Goal: Transaction & Acquisition: Purchase product/service

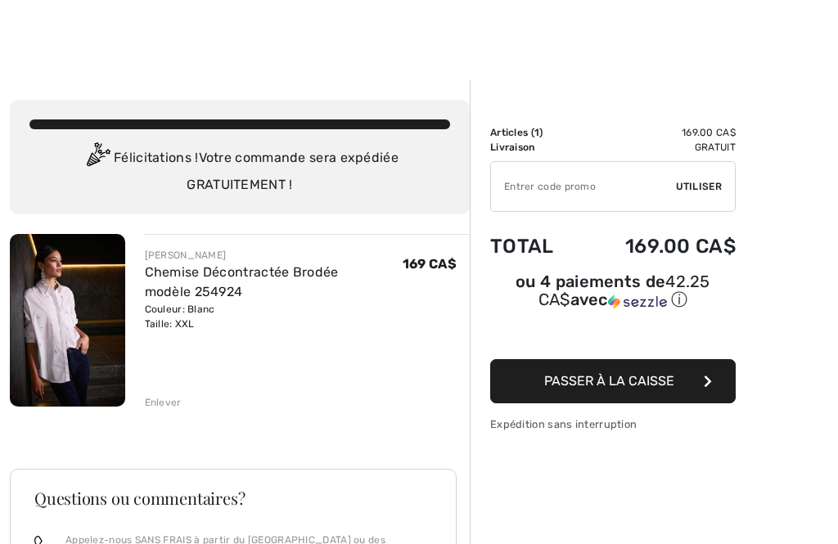
scroll to position [9, 0]
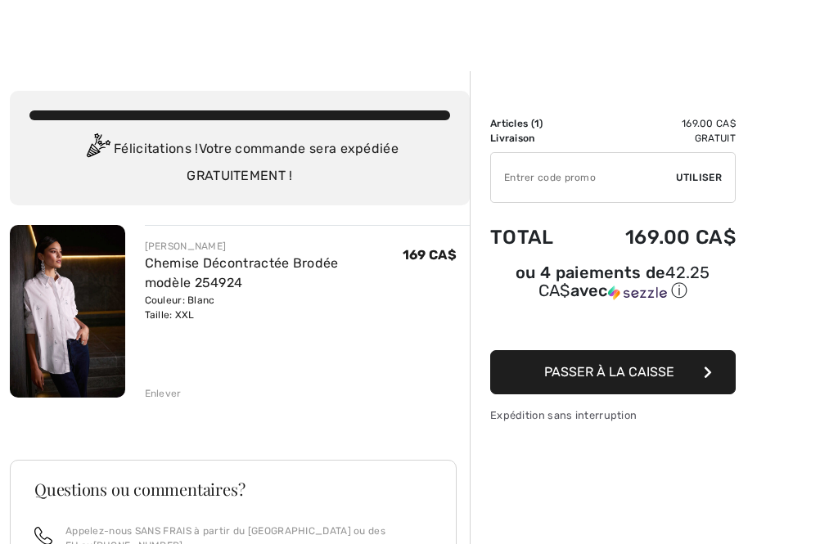
click at [169, 393] on div "Enlever" at bounding box center [163, 393] width 37 height 15
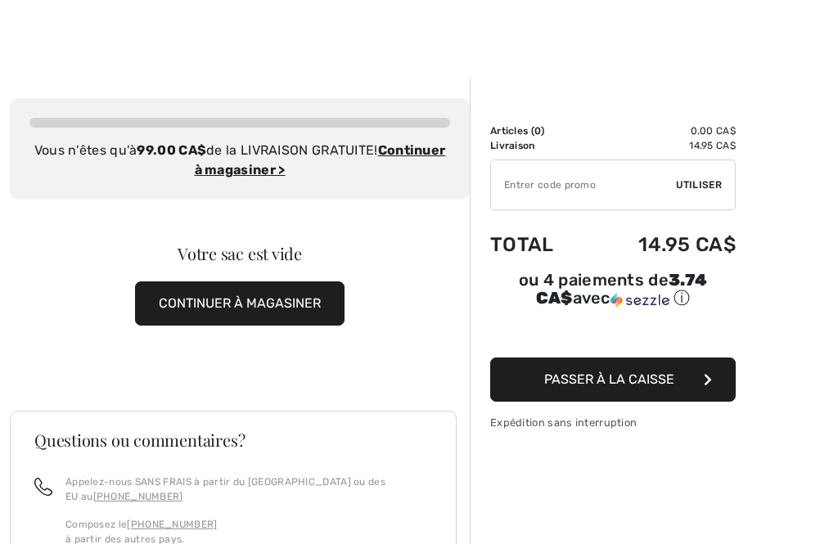
scroll to position [0, 0]
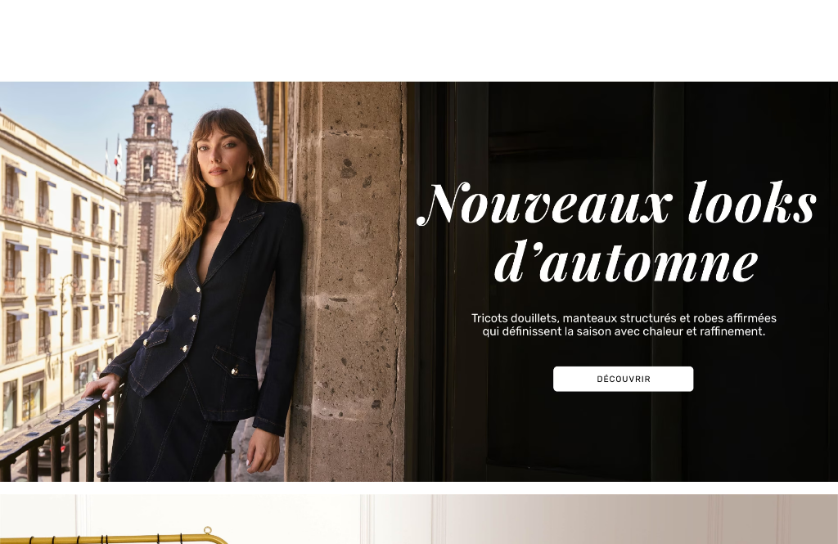
scroll to position [282, 0]
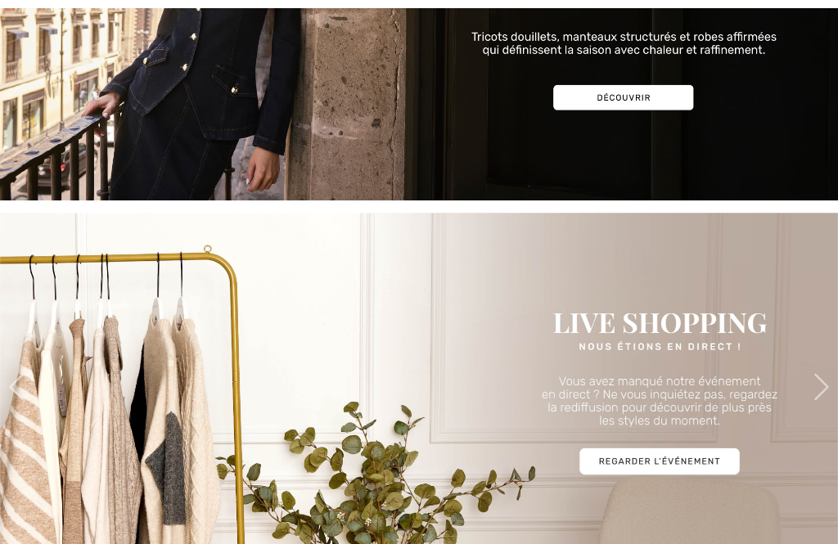
checkbox input "true"
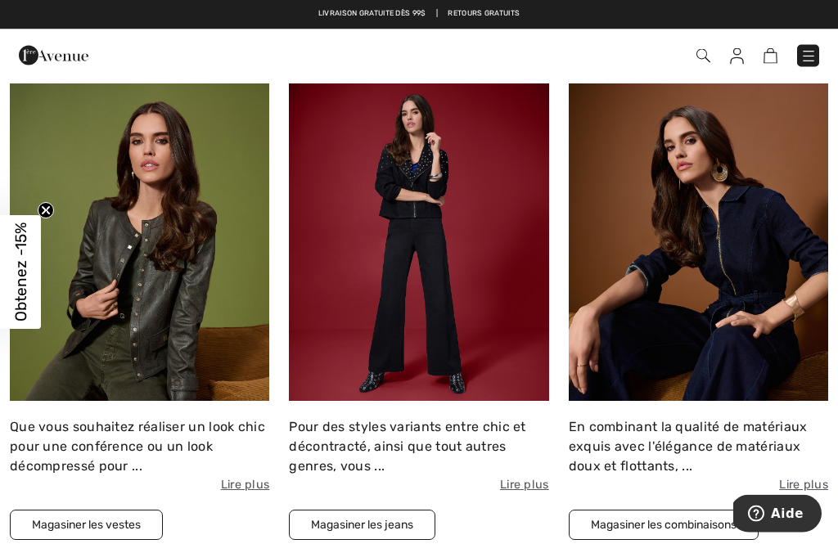
scroll to position [1623, 0]
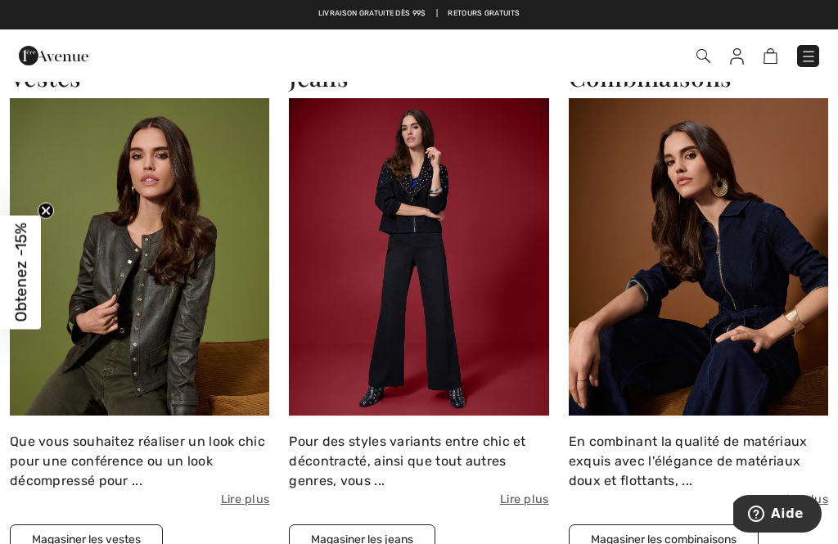
click at [710, 61] on img at bounding box center [703, 56] width 14 height 14
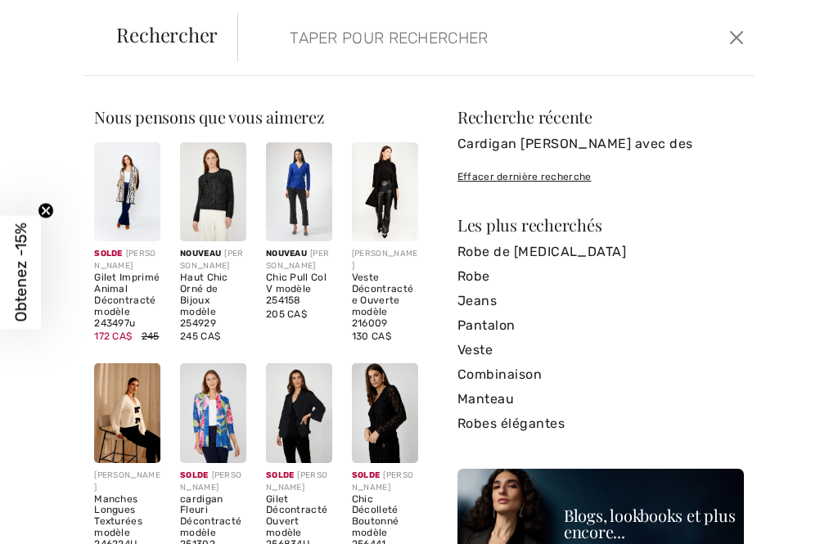
click at [486, 30] on input "search" at bounding box center [445, 37] width 336 height 49
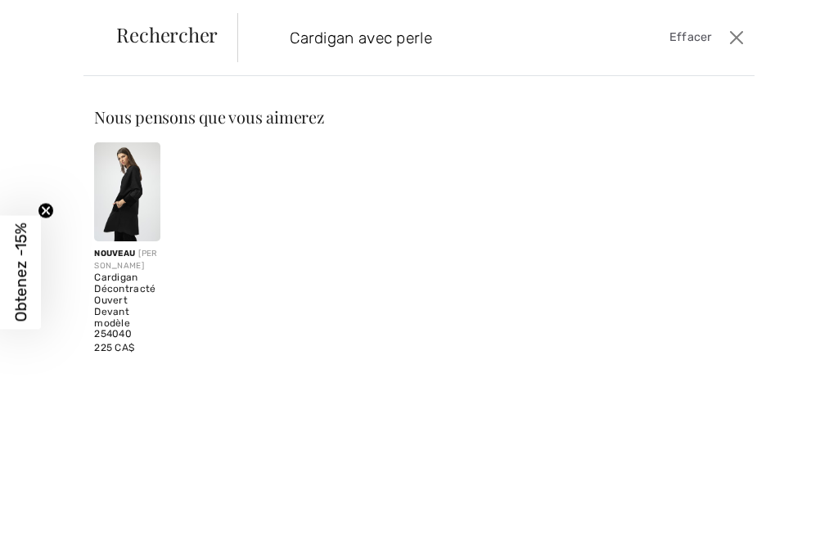
type input "Cardigan avec perle"
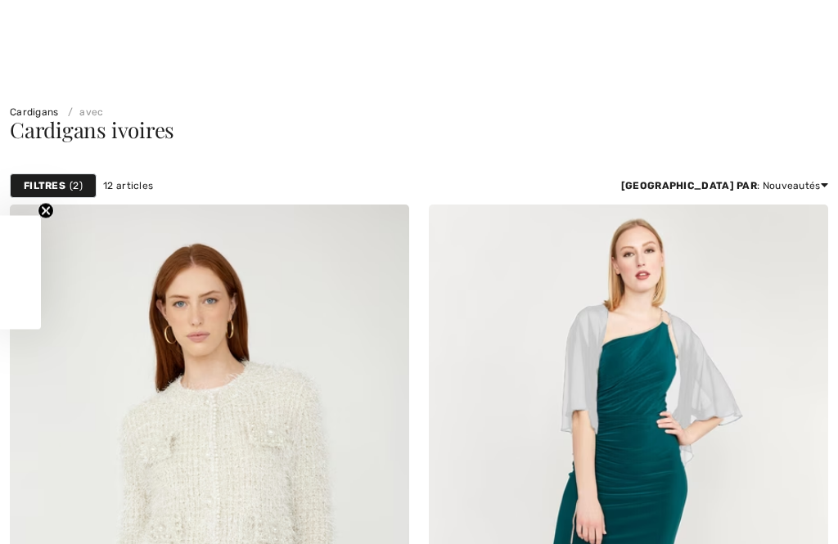
scroll to position [336, 0]
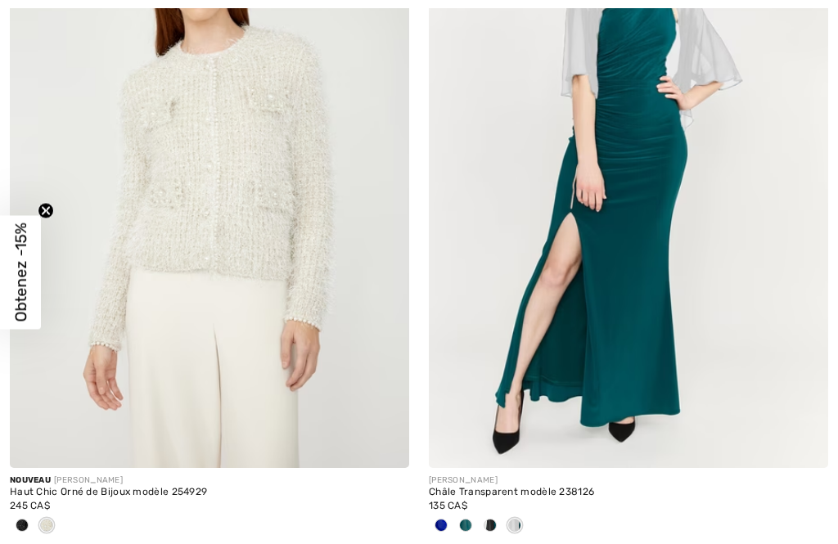
checkbox input "true"
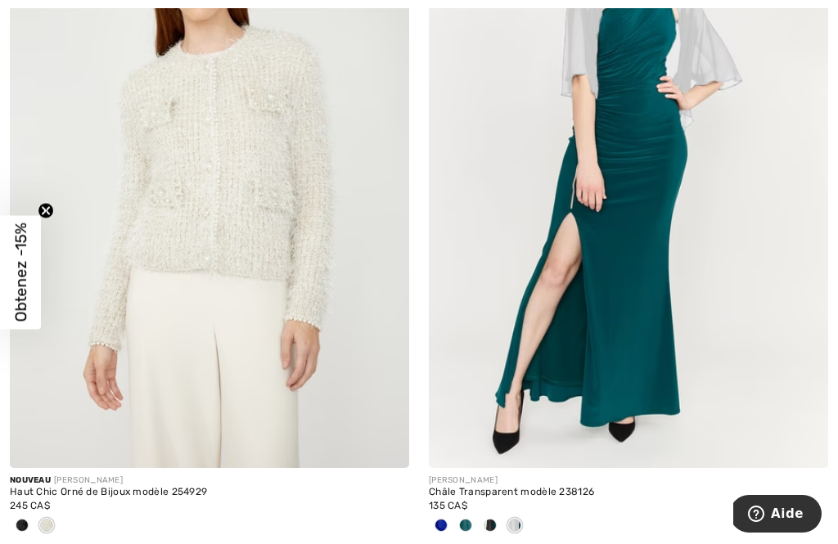
click at [236, 241] on img at bounding box center [209, 168] width 399 height 599
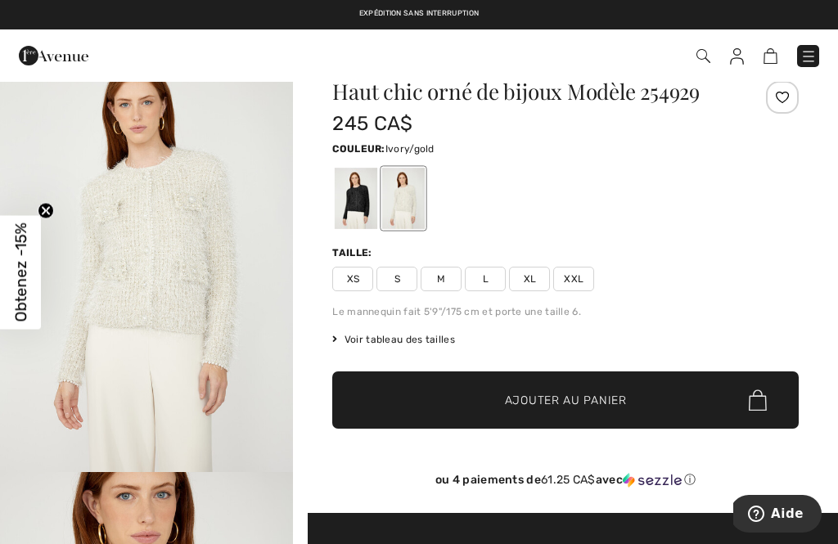
click at [430, 338] on span "Voir tableau des tailles" at bounding box center [393, 339] width 123 height 15
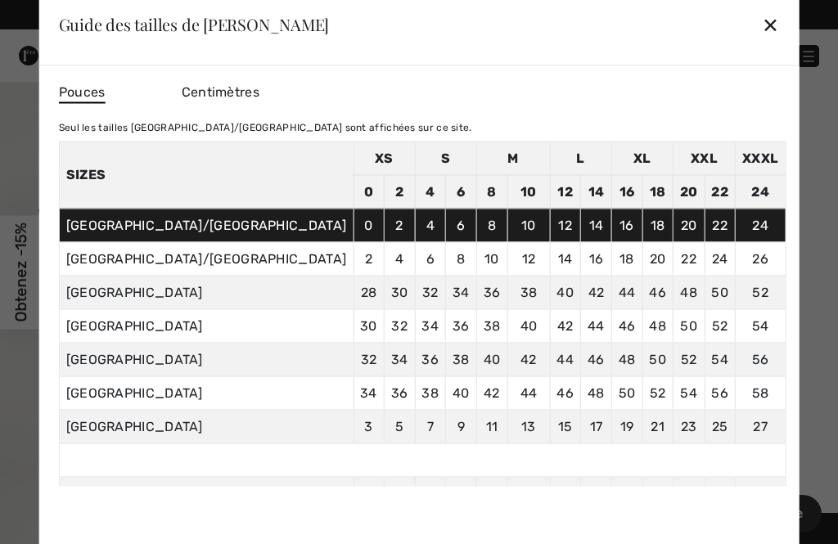
click at [736, 223] on td "24" at bounding box center [761, 226] width 50 height 34
click at [762, 17] on div "✕" at bounding box center [770, 24] width 17 height 34
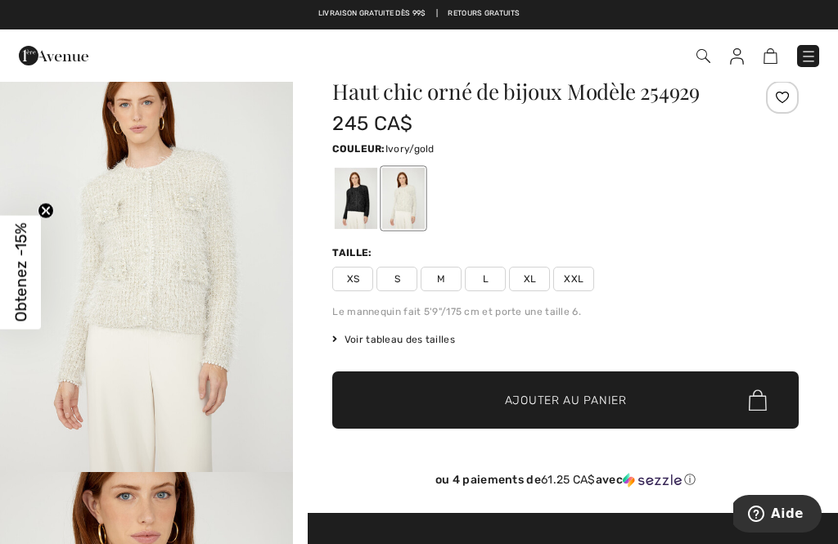
click at [441, 341] on span "Voir tableau des tailles" at bounding box center [393, 339] width 123 height 15
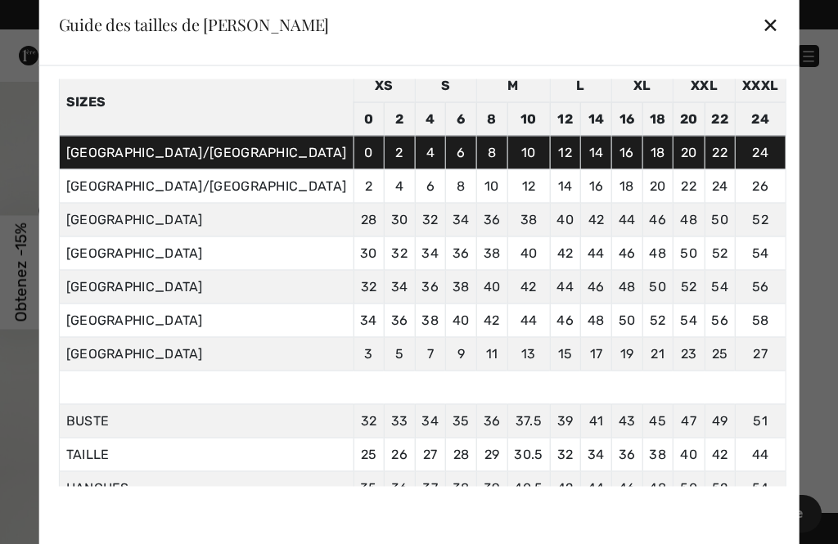
scroll to position [141, 0]
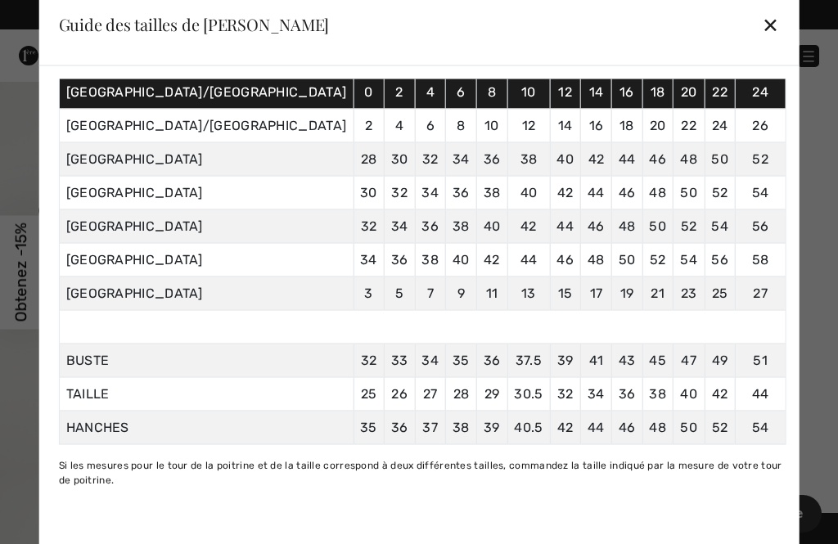
click at [736, 444] on td "54 137" at bounding box center [761, 428] width 50 height 34
click at [699, 18] on div "Guide des tailles de Frank Lyman ✕" at bounding box center [419, 25] width 760 height 82
click at [762, 20] on div "✕" at bounding box center [770, 24] width 17 height 34
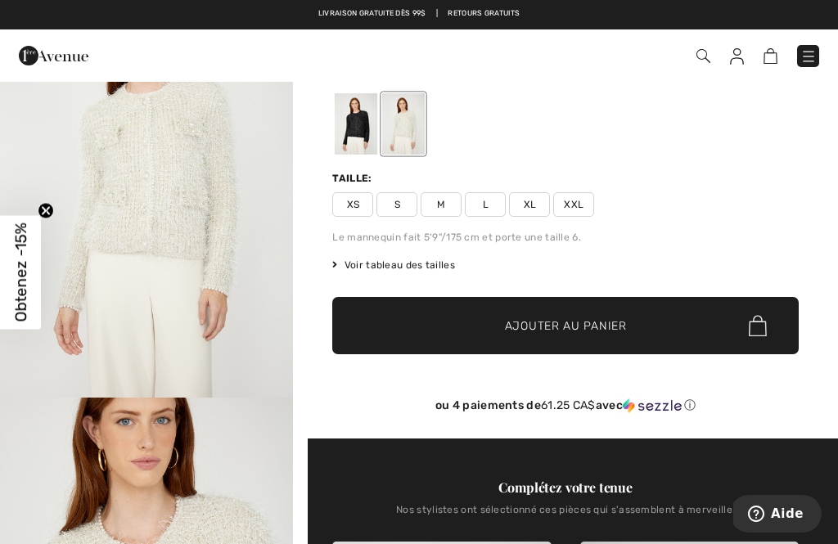
scroll to position [102, 0]
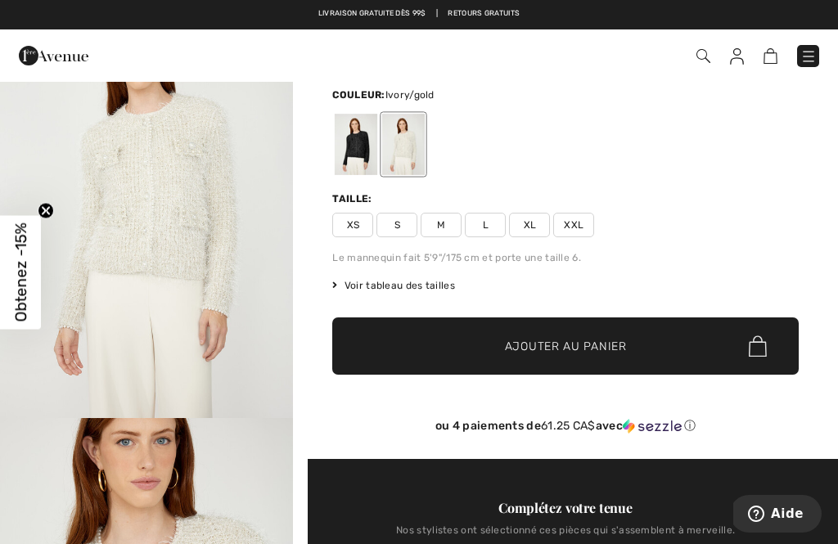
click at [584, 223] on span "XXL" at bounding box center [573, 225] width 41 height 25
click at [611, 348] on span "Ajouter au panier" at bounding box center [566, 346] width 122 height 17
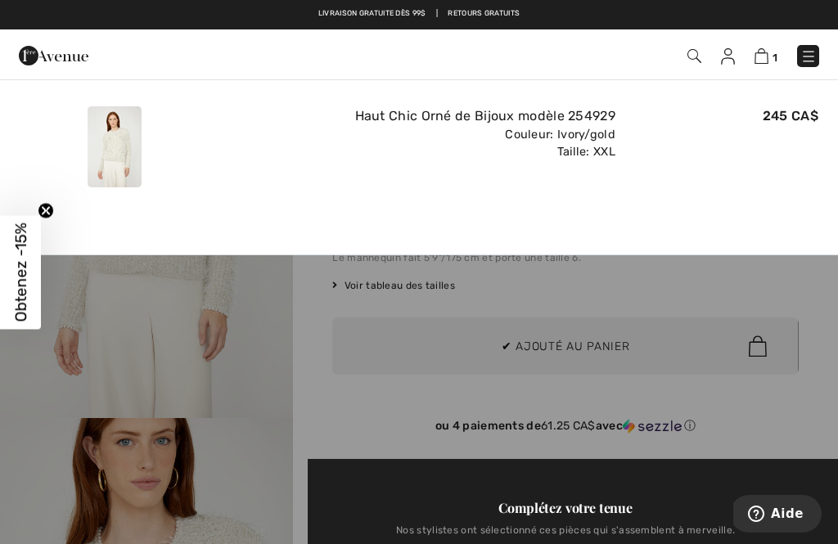
scroll to position [0, 0]
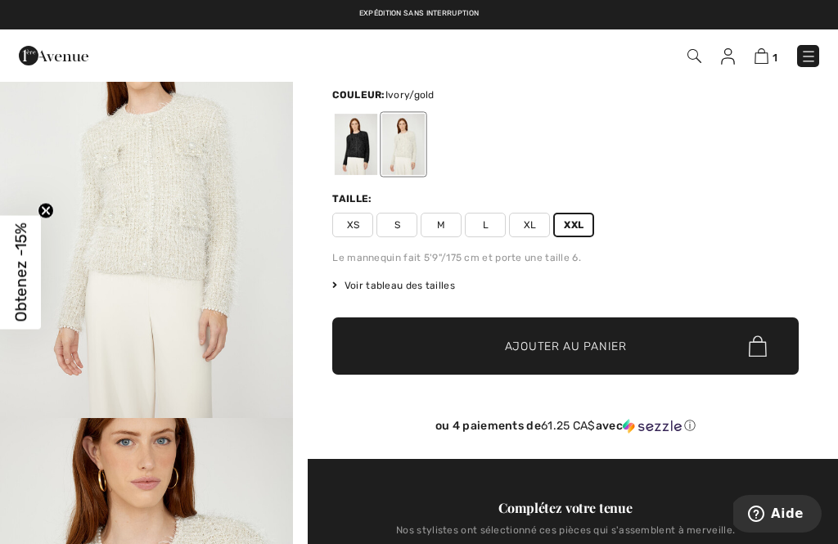
click at [609, 343] on span "Ajouter au panier" at bounding box center [566, 346] width 122 height 17
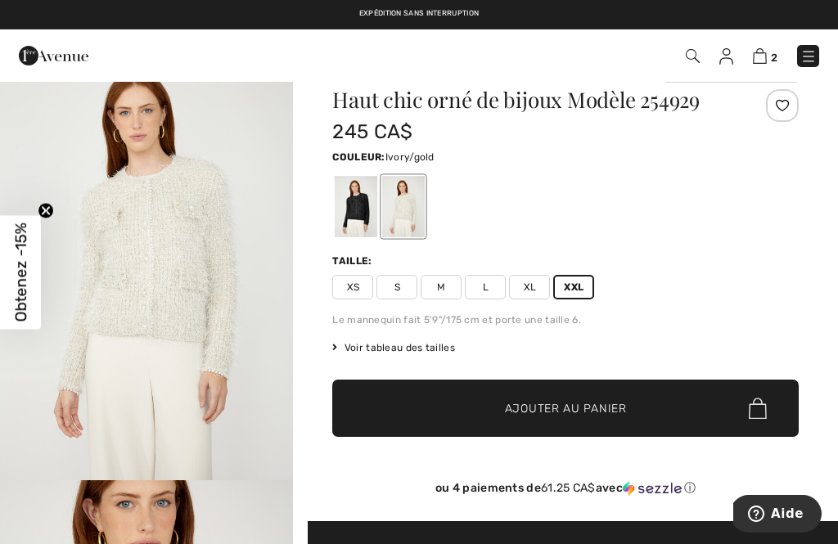
scroll to position [43, 0]
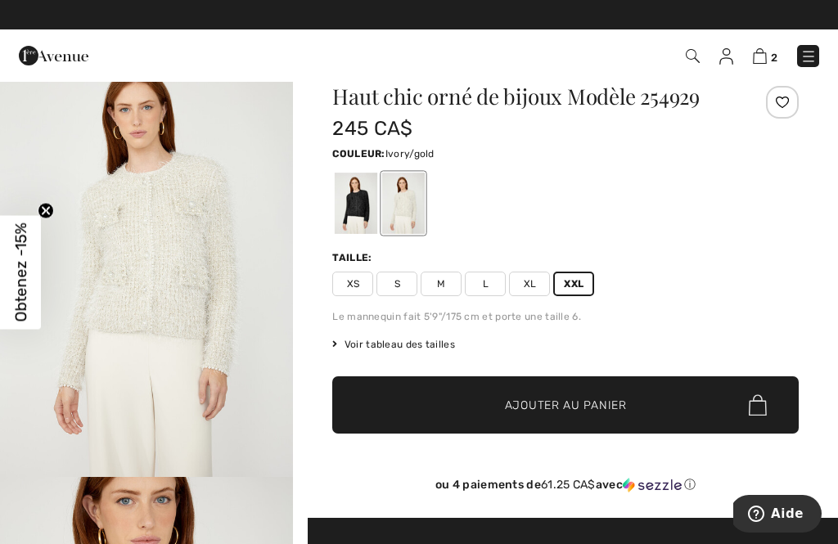
click at [421, 349] on span "Voir tableau des tailles" at bounding box center [393, 344] width 123 height 15
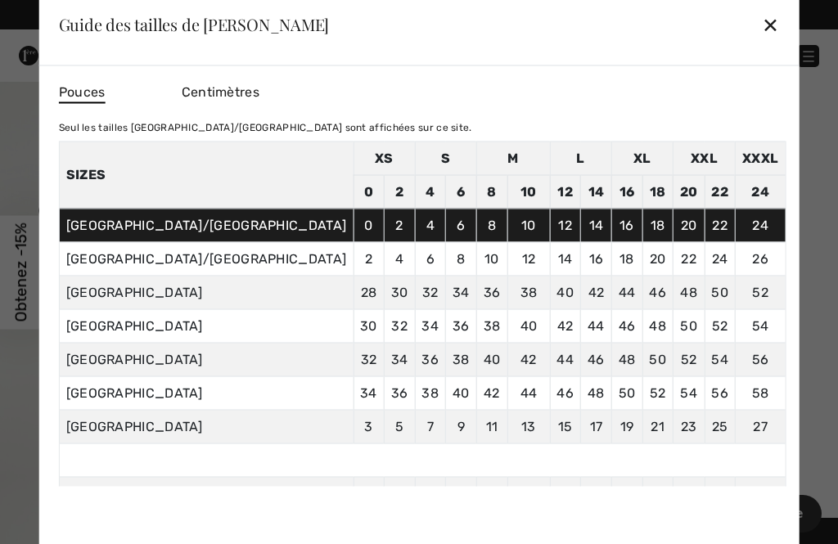
scroll to position [0, 0]
click at [762, 16] on div "✕" at bounding box center [770, 24] width 17 height 34
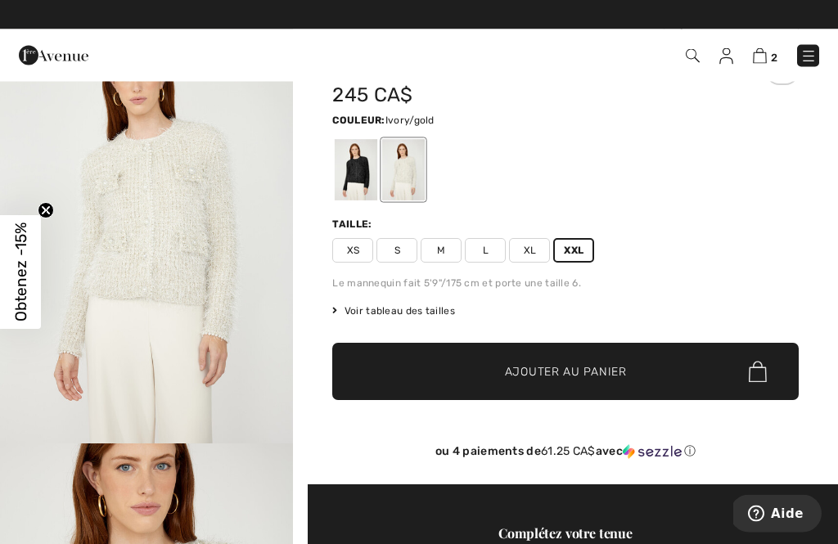
scroll to position [77, 0]
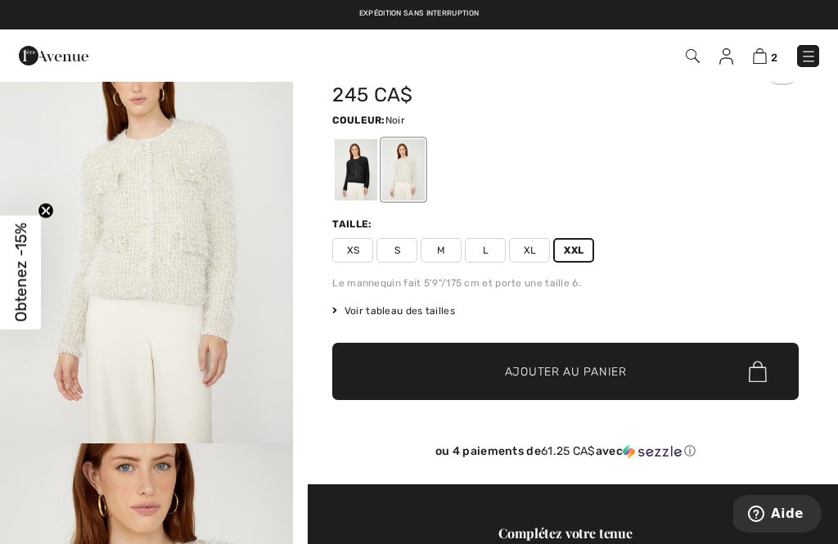
click at [359, 175] on div at bounding box center [356, 169] width 43 height 61
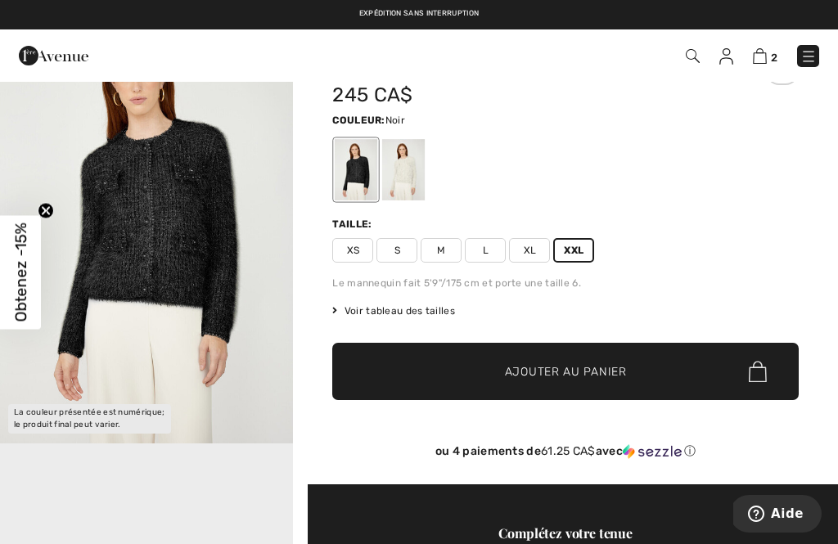
click at [416, 173] on div at bounding box center [403, 169] width 43 height 61
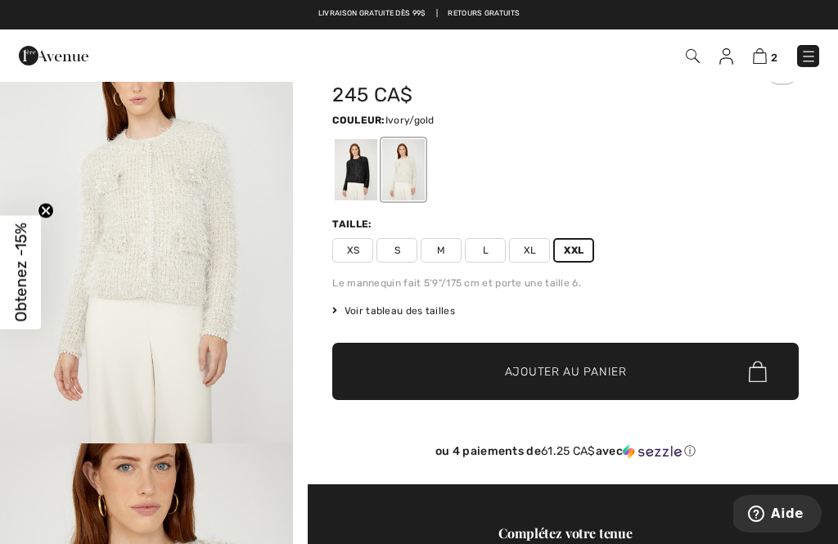
click at [776, 60] on span "2" at bounding box center [774, 58] width 7 height 12
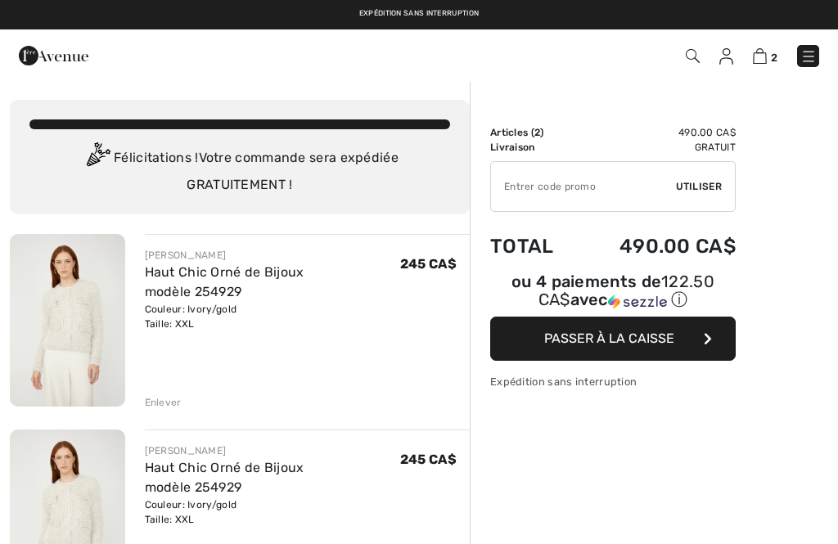
checkbox input "true"
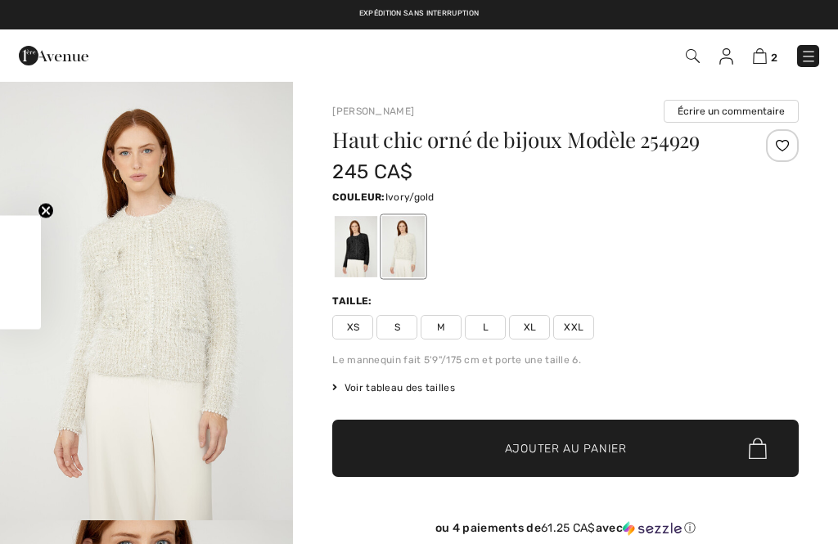
click at [413, 216] on div at bounding box center [403, 246] width 43 height 61
checkbox input "true"
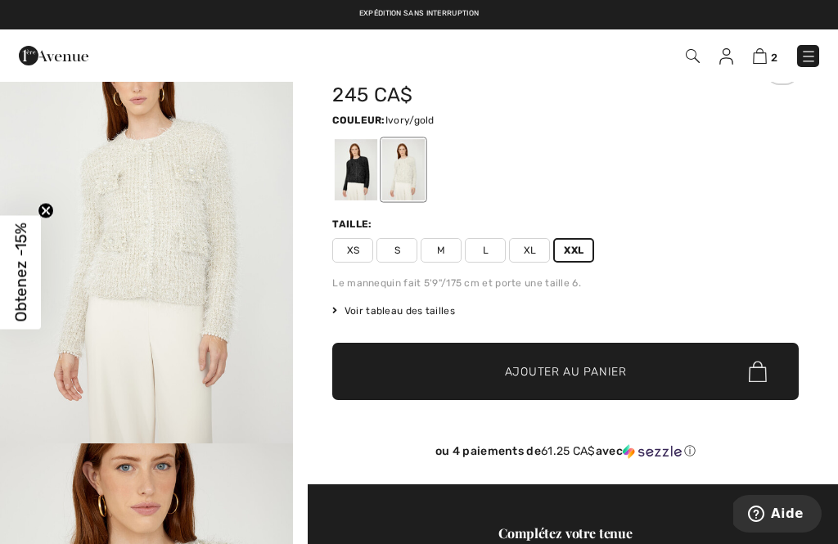
click at [594, 382] on span "✔ Ajouté au panier Ajouter au panier" at bounding box center [565, 371] width 467 height 57
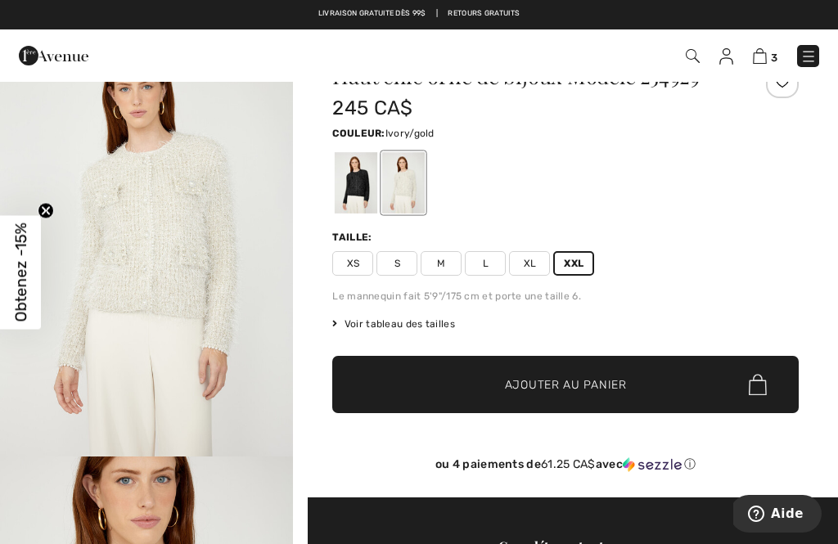
scroll to position [61, 0]
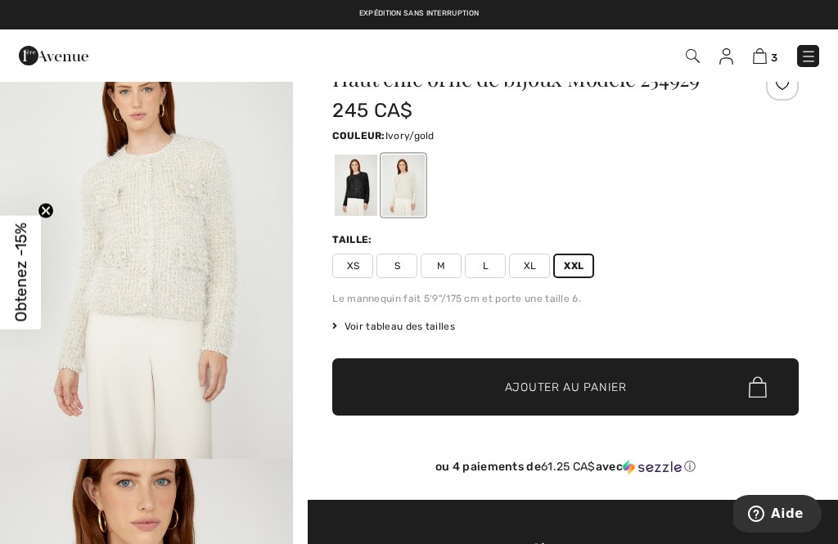
click at [34, 259] on span "Obtenez -15%" at bounding box center [20, 272] width 41 height 114
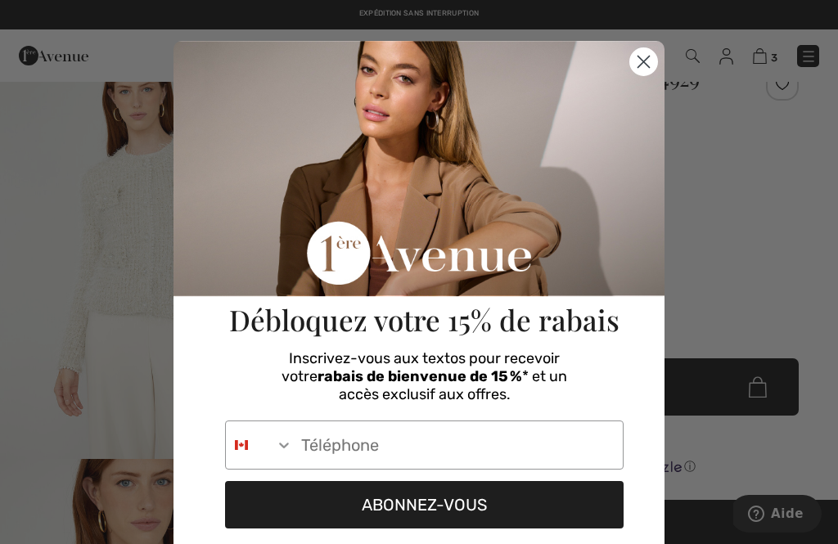
click at [404, 451] on input "Phone Number" at bounding box center [458, 444] width 330 height 47
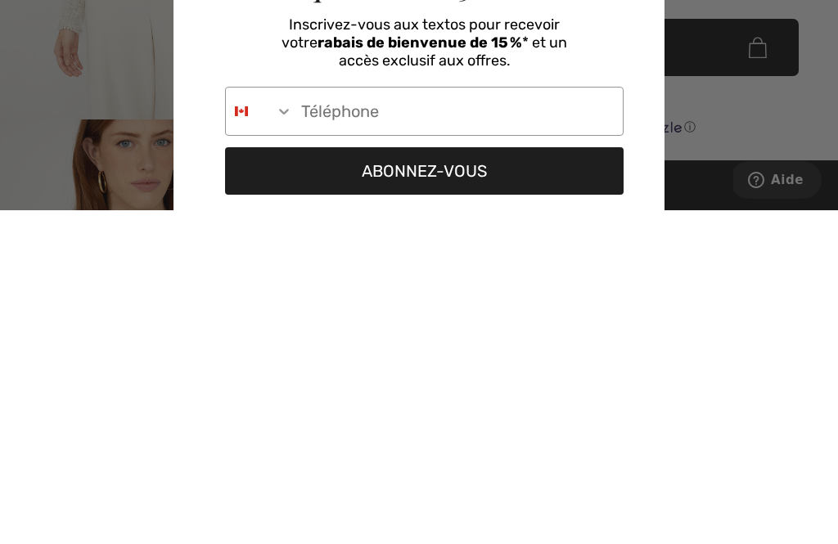
scroll to position [402, 0]
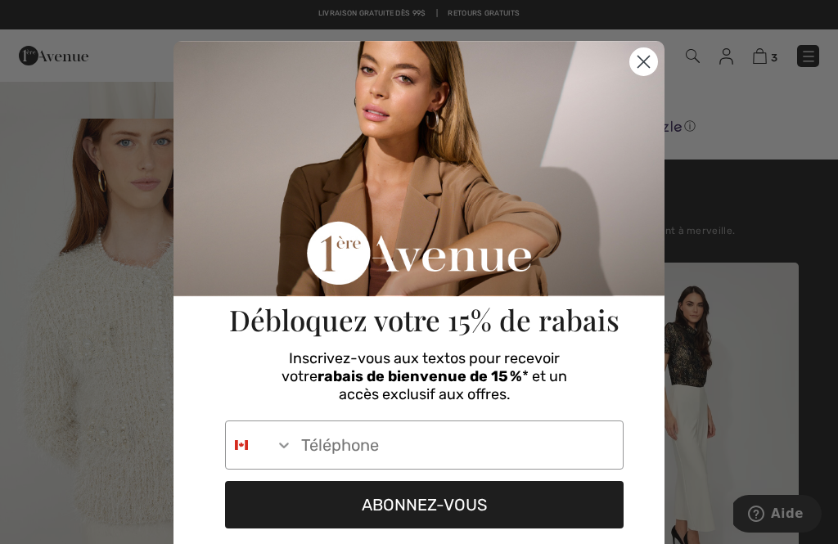
click at [650, 58] on circle "Close dialog" at bounding box center [643, 61] width 27 height 27
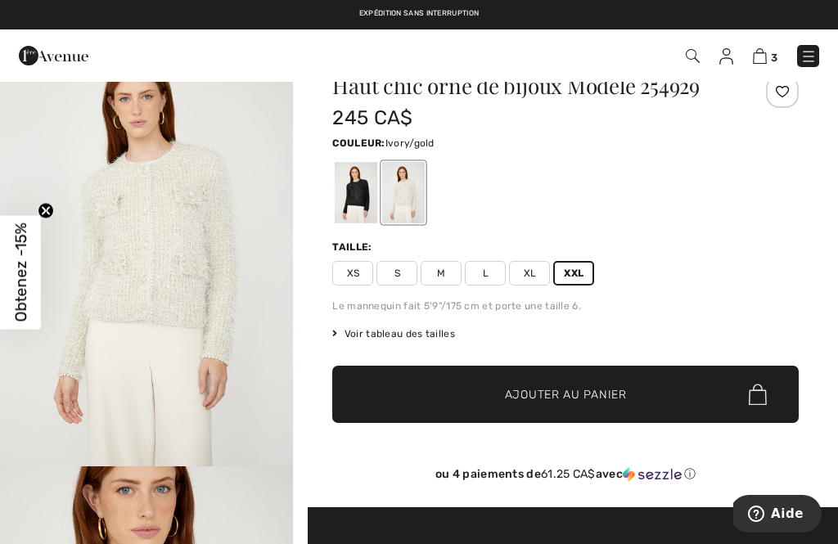
scroll to position [0, 0]
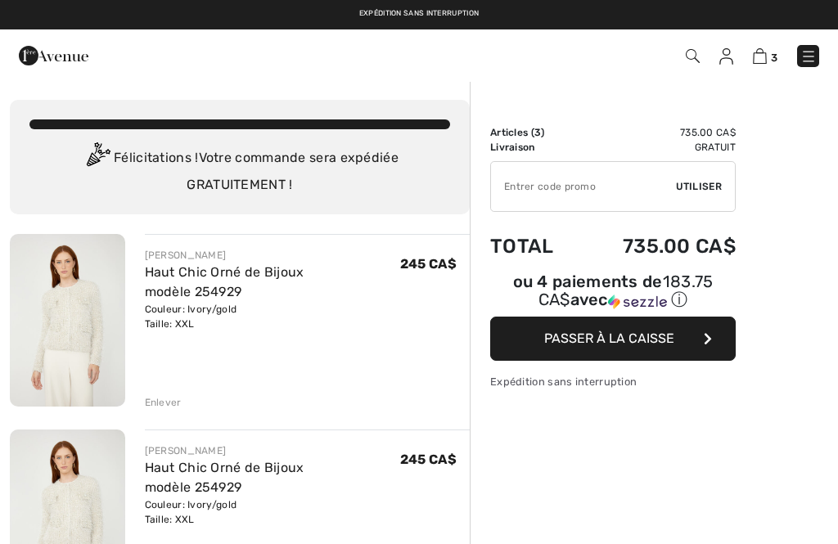
checkbox input "true"
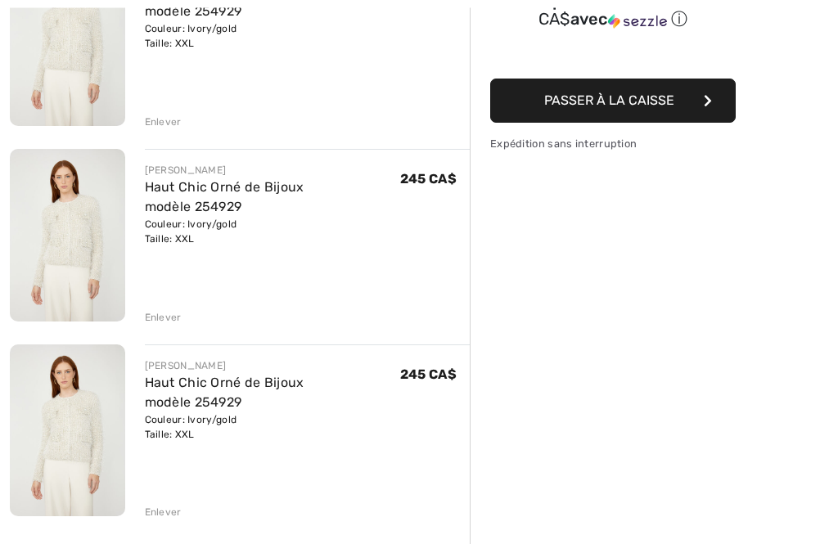
click at [174, 512] on div "Enlever" at bounding box center [163, 513] width 37 height 15
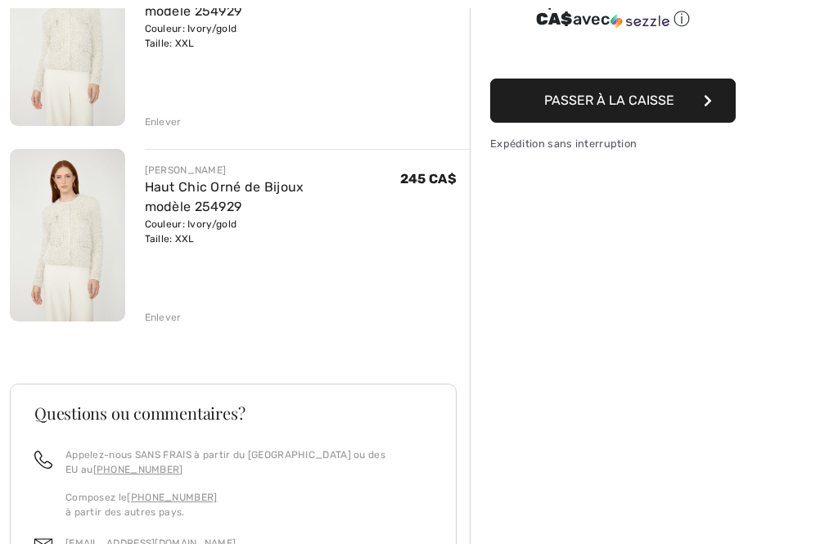
click at [171, 316] on div "Enlever" at bounding box center [163, 317] width 37 height 15
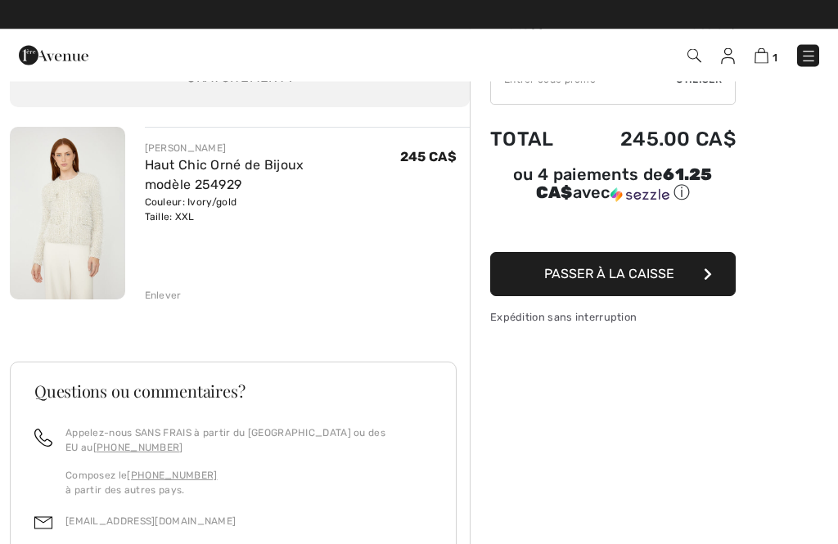
scroll to position [107, 0]
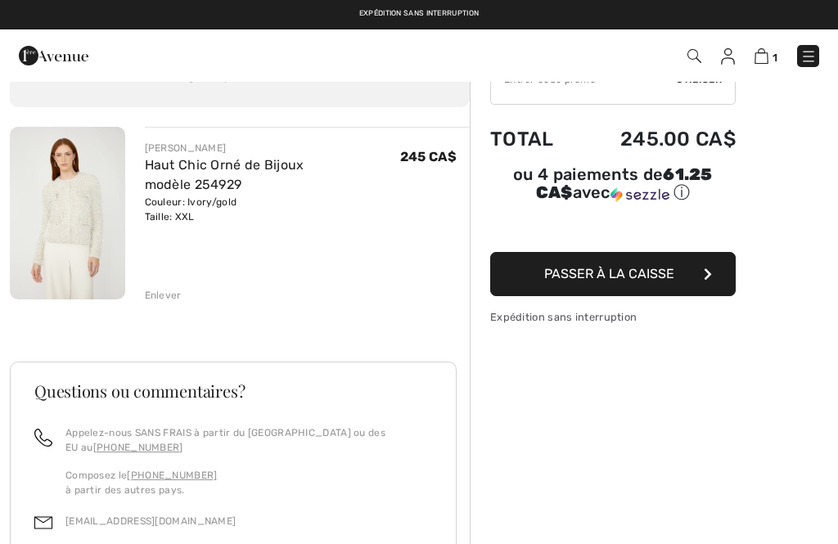
click at [652, 281] on span "Passer à la caisse" at bounding box center [609, 274] width 130 height 16
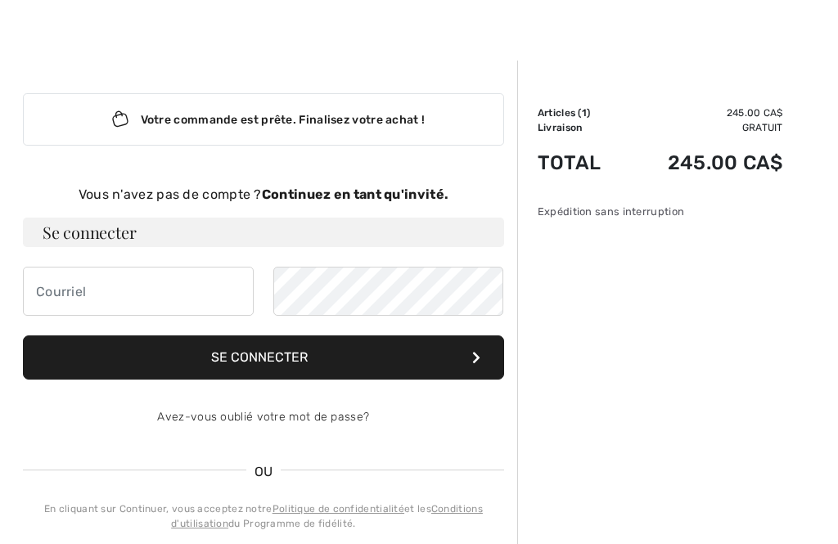
scroll to position [21, 0]
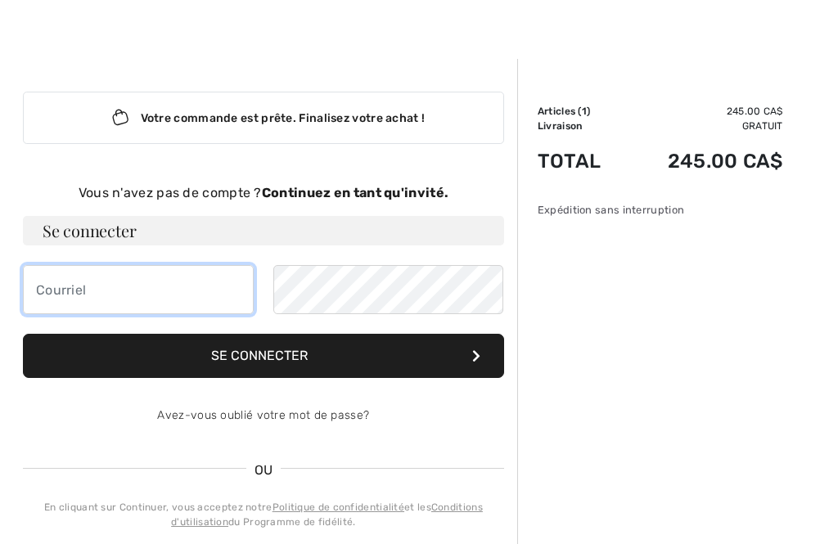
click at [117, 285] on input "email" at bounding box center [138, 289] width 231 height 49
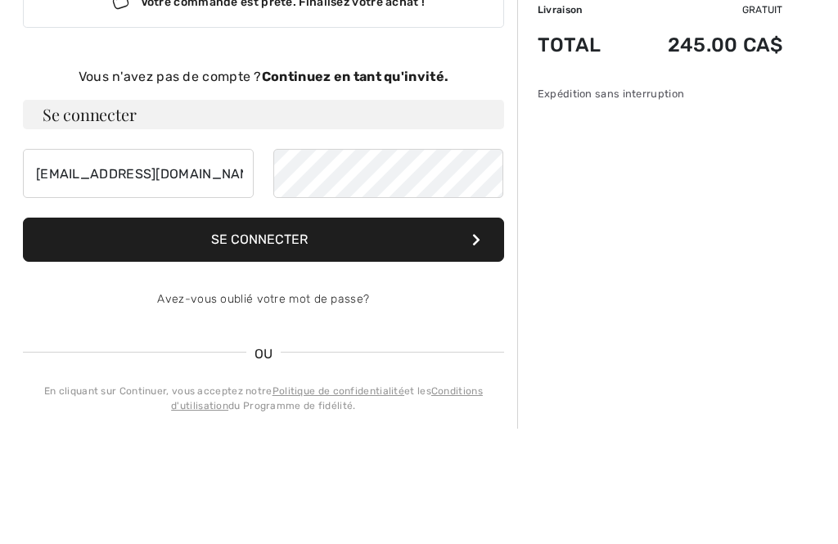
scroll to position [137, 0]
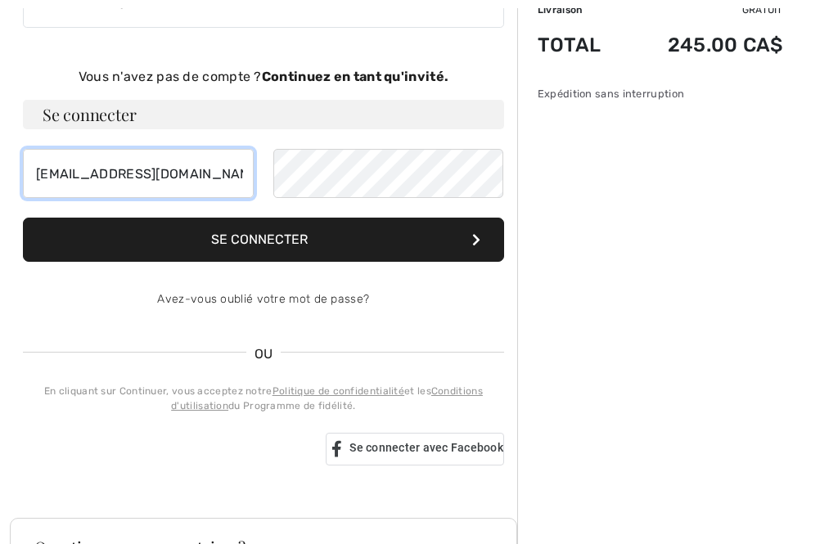
click at [205, 167] on input "[EMAIL_ADDRESS][DOMAIN_NAME]" at bounding box center [138, 173] width 231 height 49
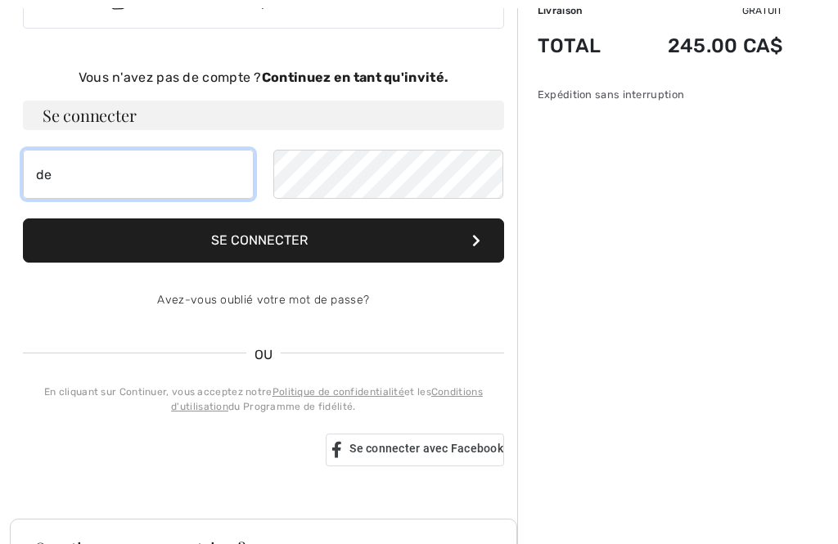
type input "d"
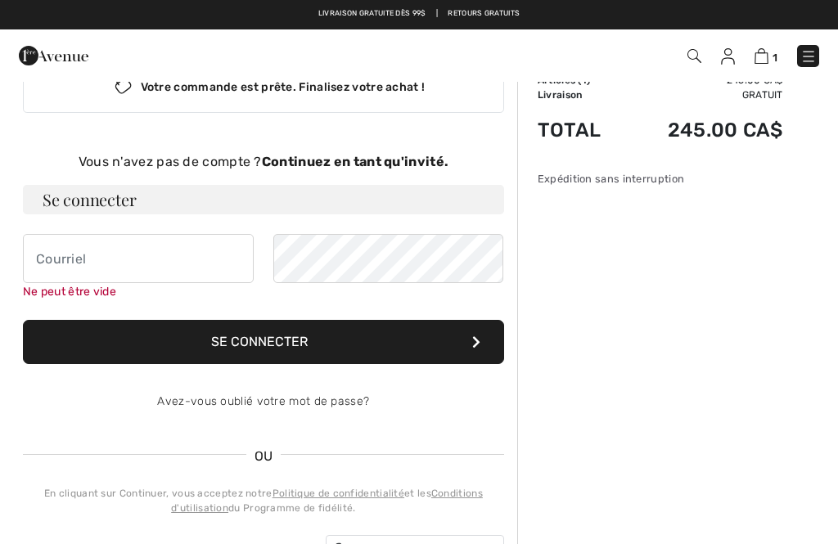
scroll to position [0, 0]
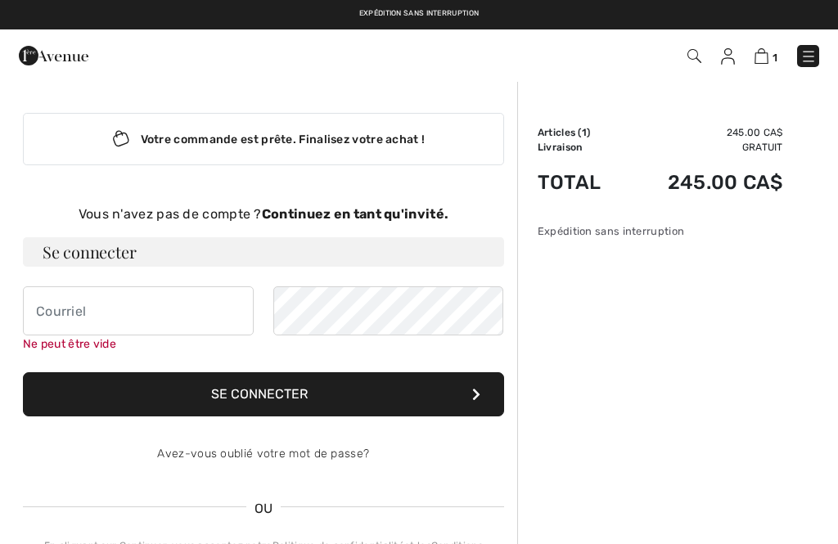
click at [408, 134] on div "Votre commande est prête. Finalisez votre achat !" at bounding box center [263, 139] width 481 height 52
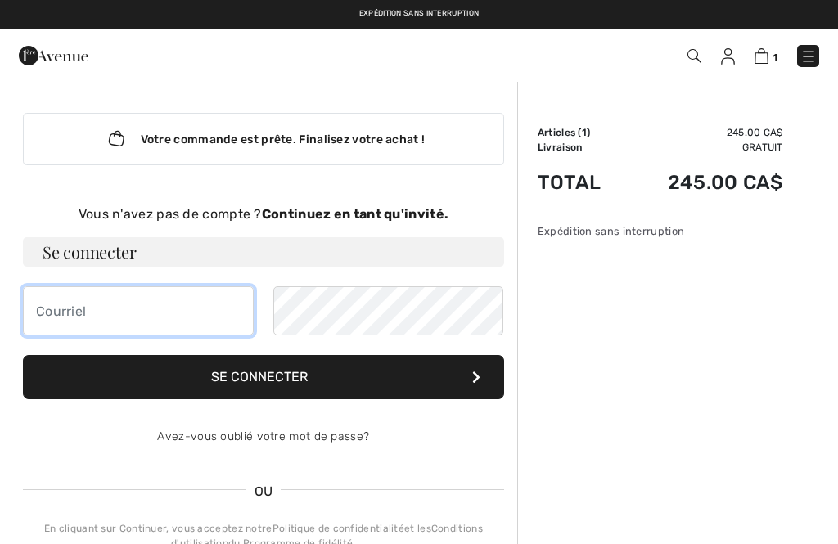
click at [113, 310] on input "email" at bounding box center [138, 310] width 231 height 49
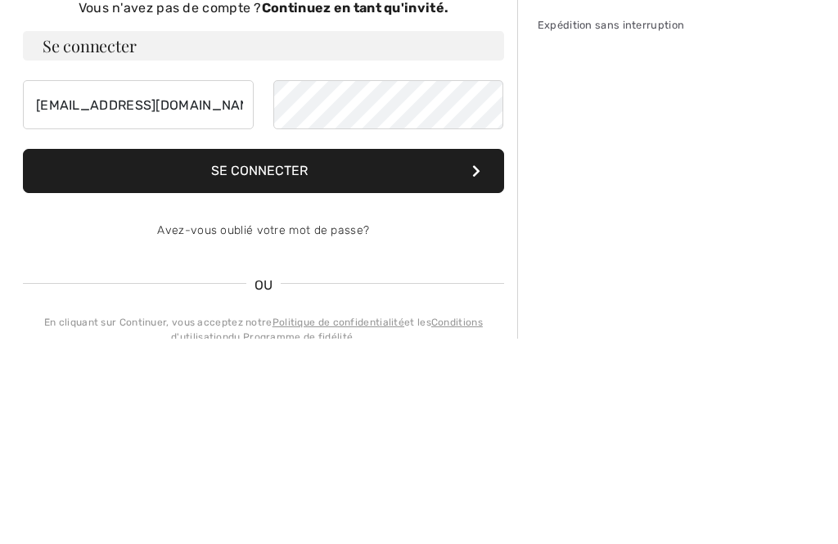
scroll to position [206, 0]
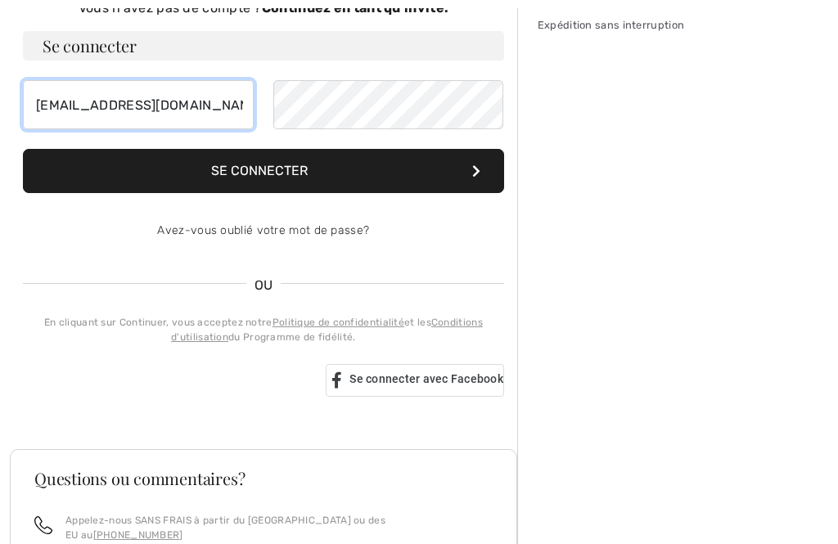
type input "[EMAIL_ADDRESS][DOMAIN_NAME]"
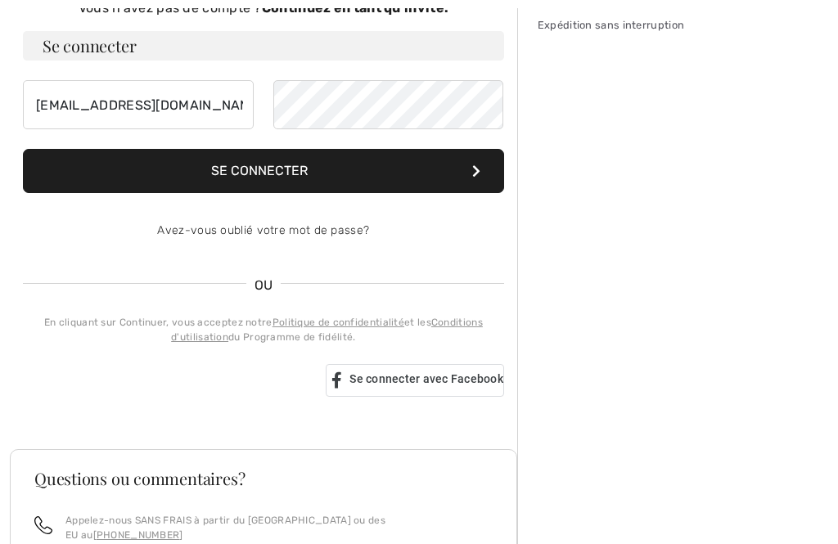
click at [259, 382] on div "Se connecter avec Google. S'ouvre dans un nouvel onglet" at bounding box center [164, 381] width 283 height 36
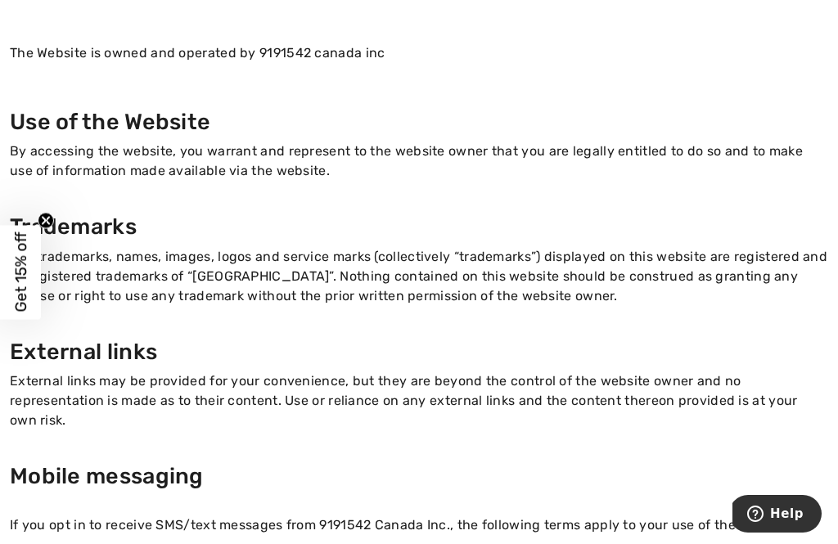
scroll to position [153, 0]
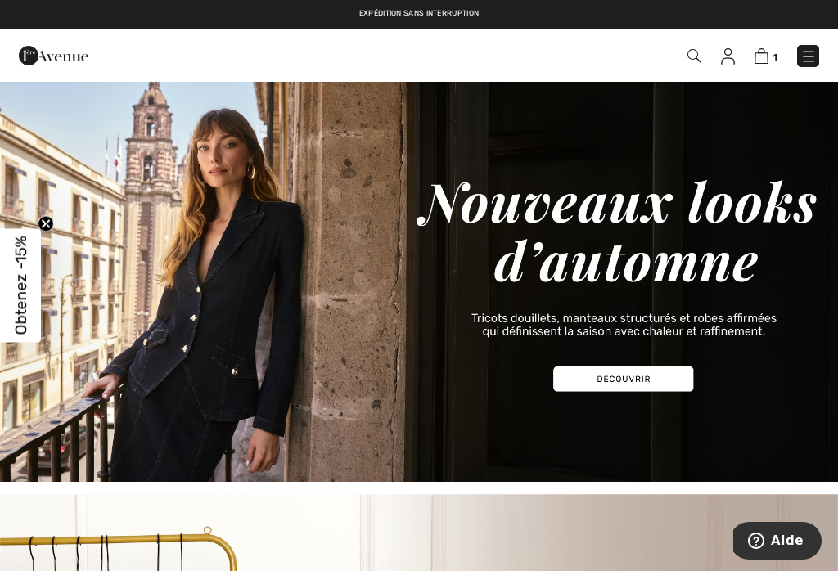
click at [773, 52] on span "1" at bounding box center [775, 58] width 5 height 12
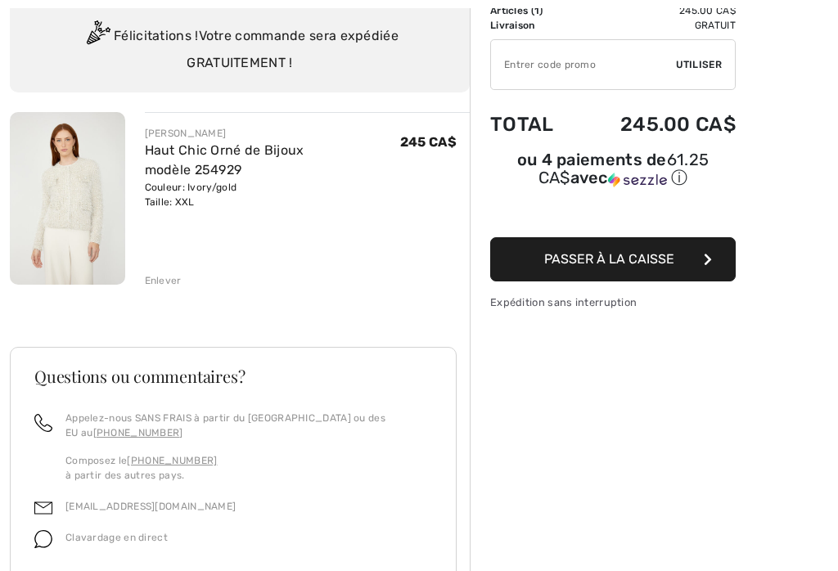
scroll to position [127, 0]
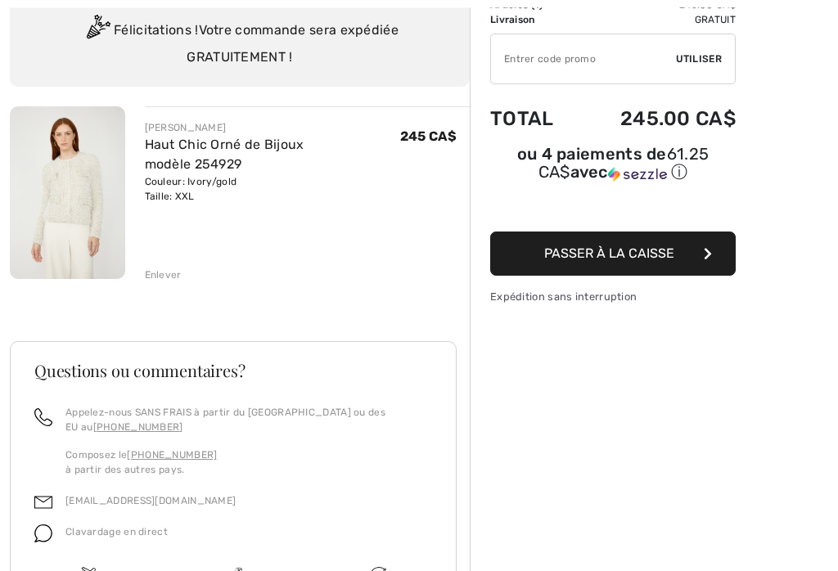
click at [639, 254] on span "Passer à la caisse" at bounding box center [609, 254] width 130 height 16
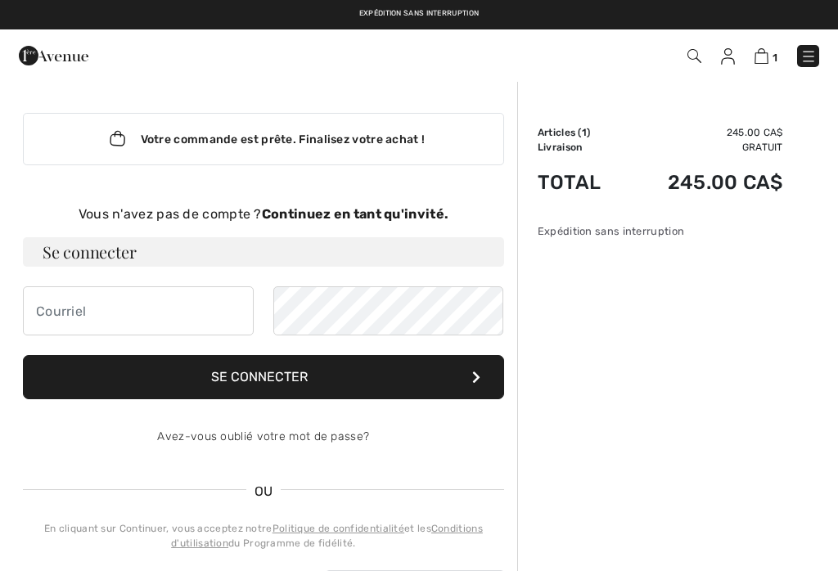
click at [402, 216] on strong "Continuez en tant qu'invité." at bounding box center [355, 214] width 187 height 16
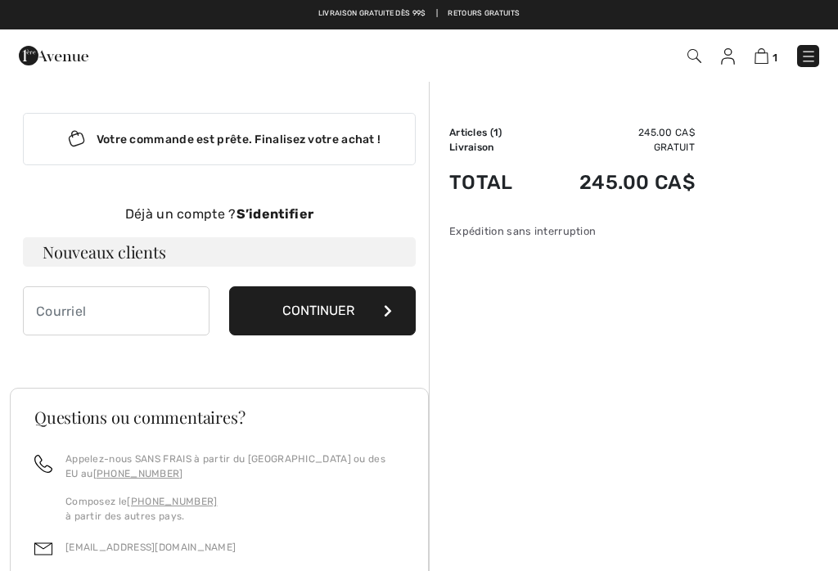
click at [347, 309] on button "Continuer" at bounding box center [322, 310] width 187 height 49
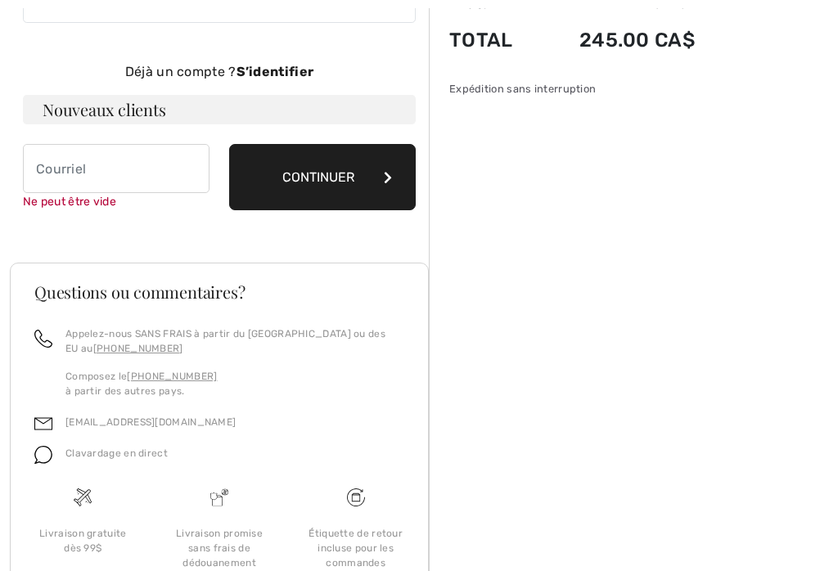
scroll to position [169, 0]
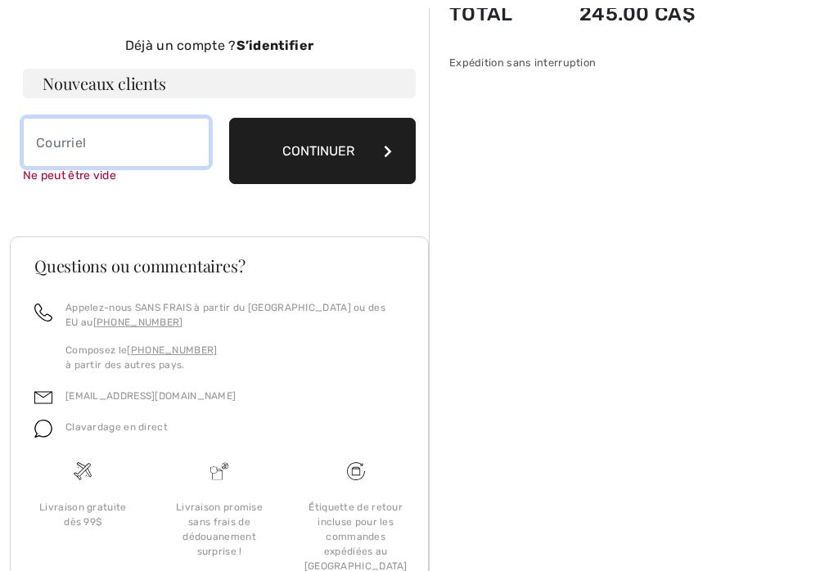
click at [125, 146] on input "email" at bounding box center [116, 142] width 187 height 49
type input "[EMAIL_ADDRESS][DOMAIN_NAME]"
click at [339, 147] on button "Continuer" at bounding box center [322, 151] width 187 height 66
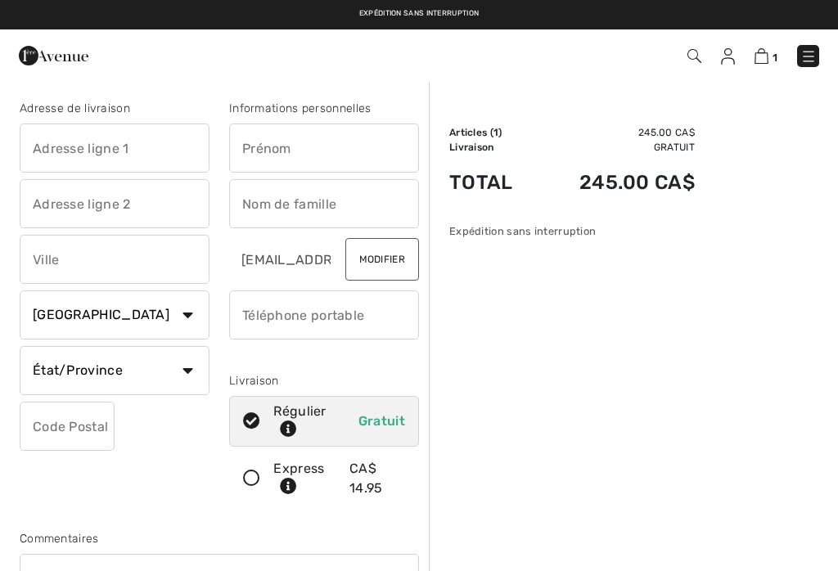
click at [127, 146] on input "text" at bounding box center [115, 148] width 190 height 49
click at [286, 148] on input "text" at bounding box center [324, 148] width 190 height 49
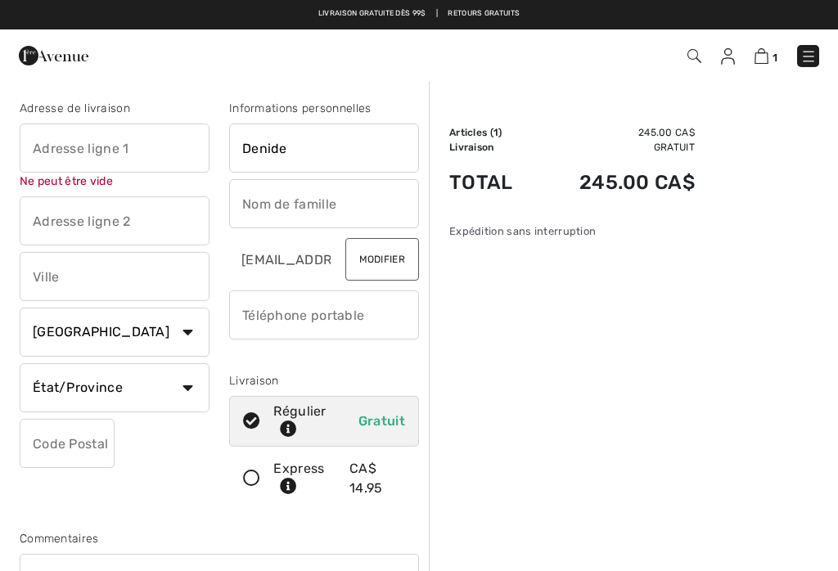
type input "Denide"
click at [292, 205] on input "text" at bounding box center [324, 203] width 190 height 49
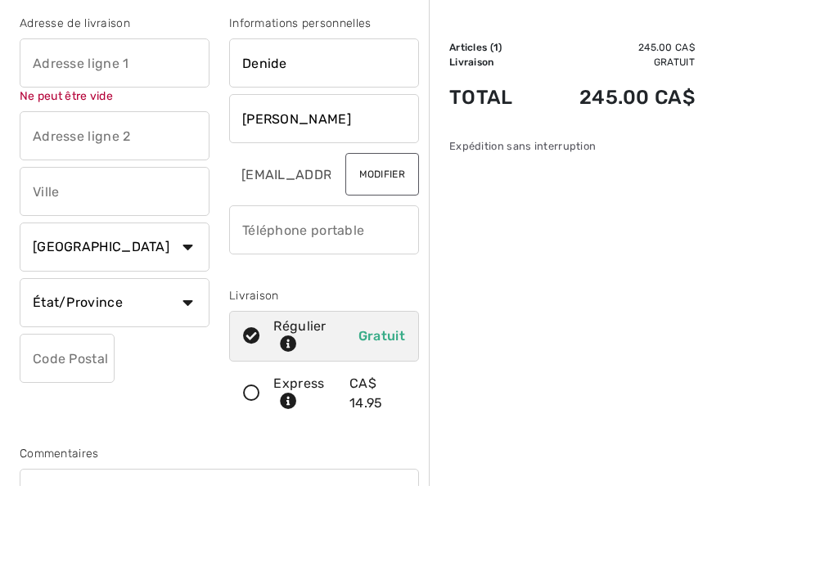
type input "[PERSON_NAME]"
click at [146, 124] on input "text" at bounding box center [115, 148] width 190 height 49
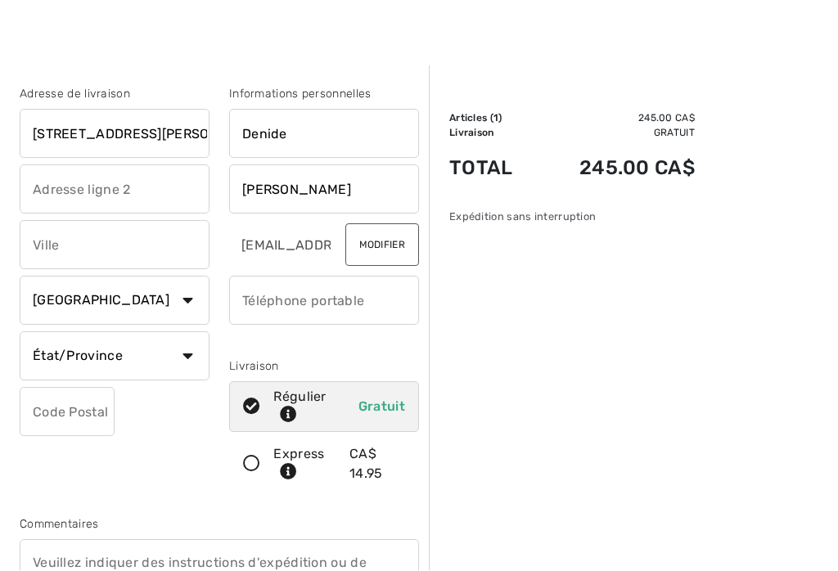
scroll to position [18, 0]
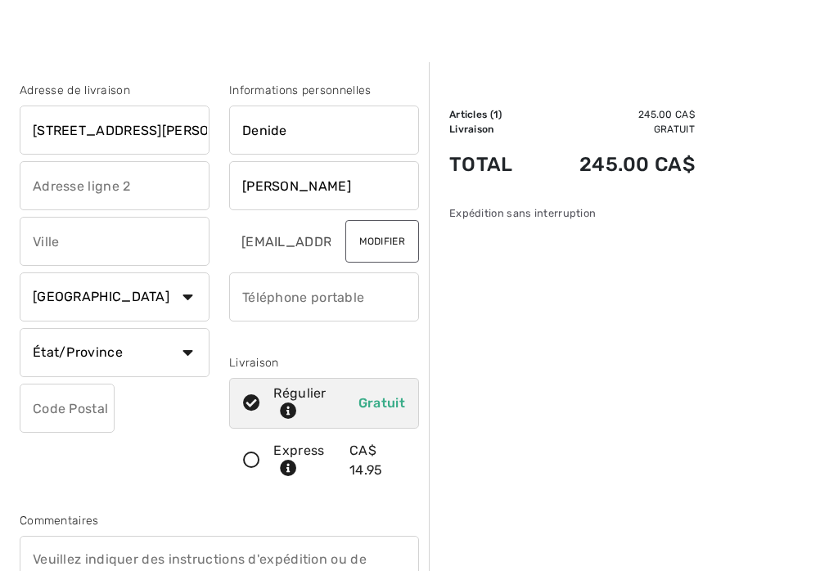
type input "590 Ave aristide-Brousseau"
click at [96, 246] on input "text" at bounding box center [115, 241] width 190 height 49
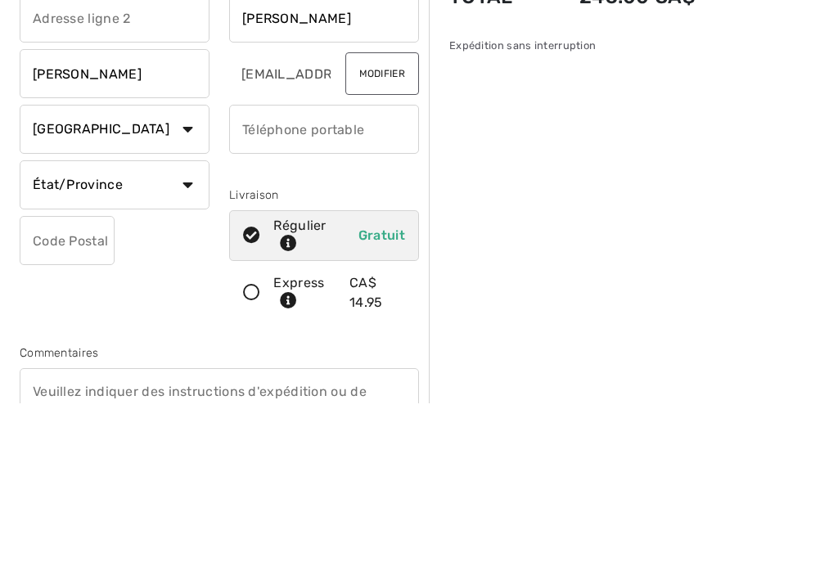
type input "[PERSON_NAME]"
click at [190, 329] on select "État/Province Alberta Colombie-Britannique Ile-du-Prince-Edward Manitoba Nouvea…" at bounding box center [115, 353] width 190 height 49
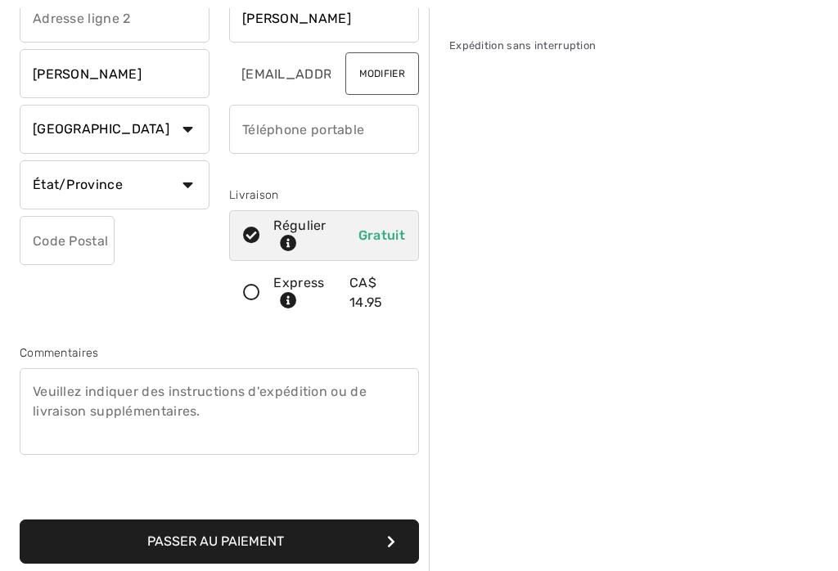
select select "QC"
click at [83, 245] on input "text" at bounding box center [67, 240] width 95 height 49
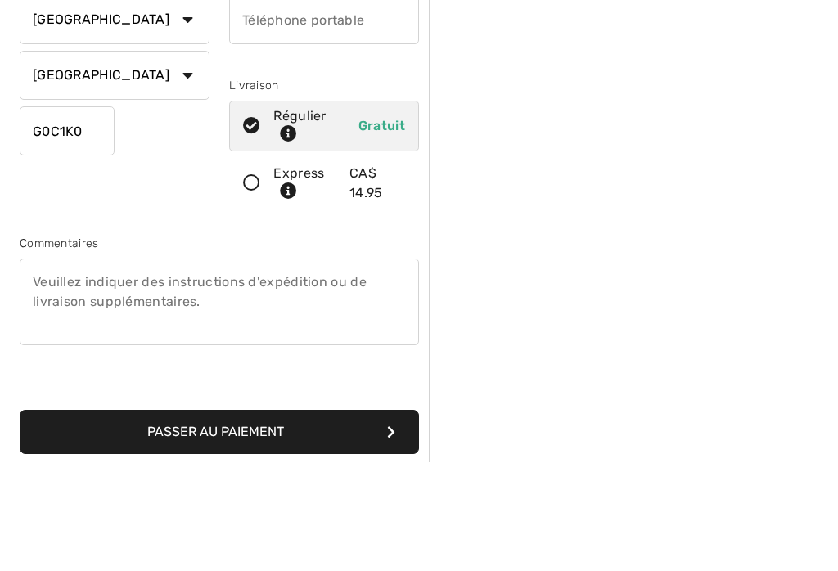
scroll to position [295, 0]
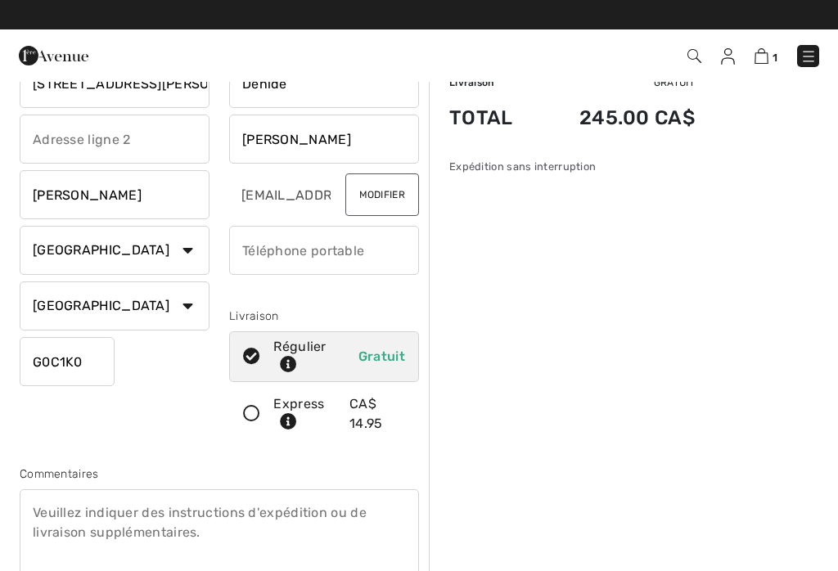
type input "G0C1K0"
click at [304, 252] on input "phone" at bounding box center [324, 250] width 190 height 49
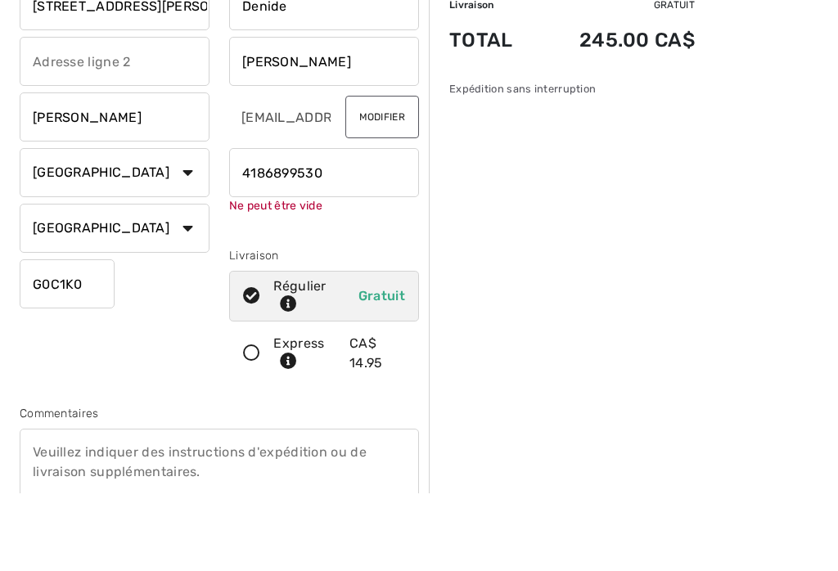
scroll to position [142, 0]
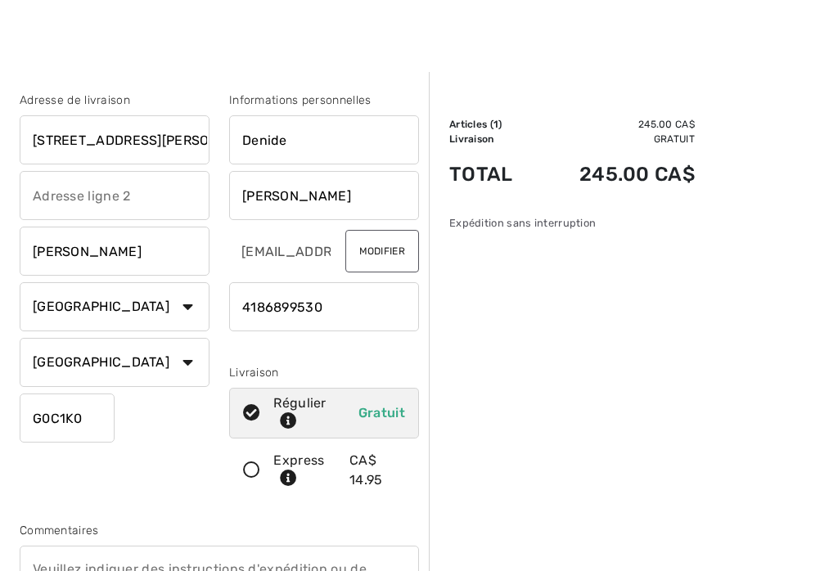
type input "4186899530"
click at [317, 144] on input "Denide" at bounding box center [324, 139] width 190 height 49
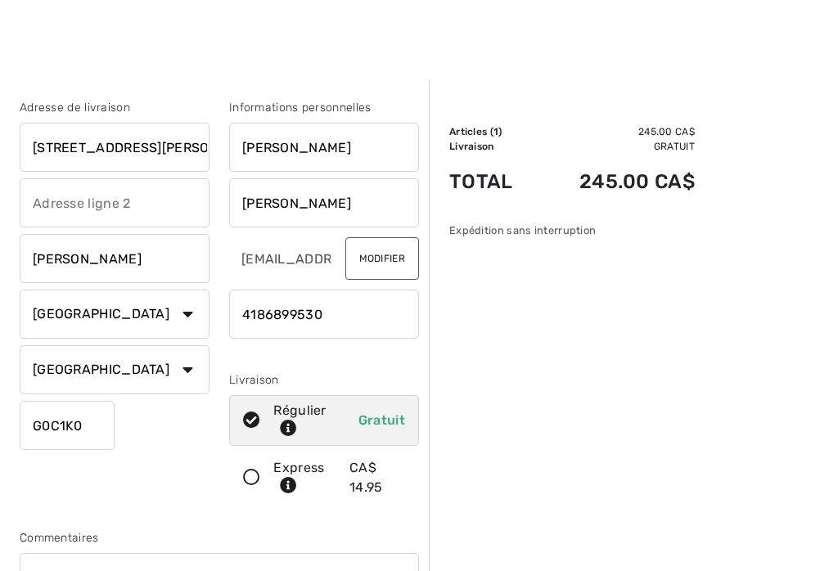
scroll to position [20, 0]
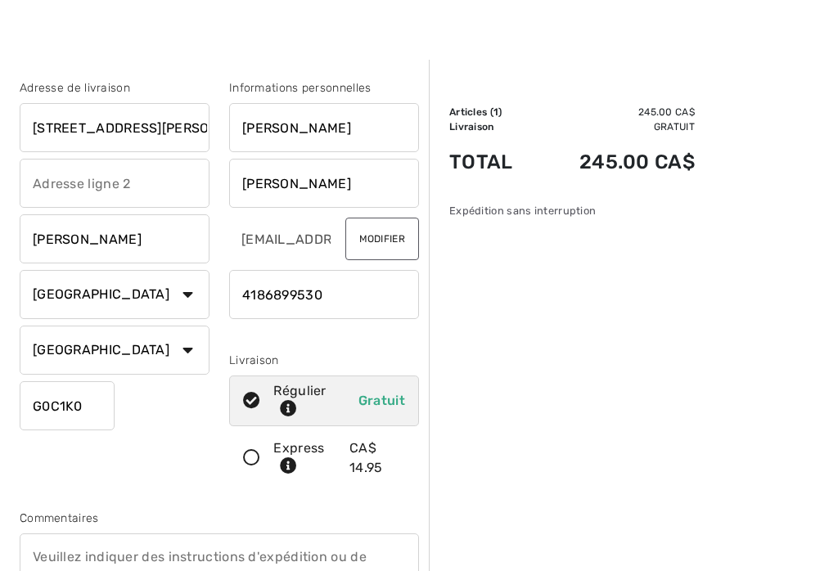
type input "[PERSON_NAME]"
click at [192, 125] on input "590 Ave aristide-Brousseau" at bounding box center [115, 127] width 190 height 49
type input "590 Ave aristide-Brousseau"
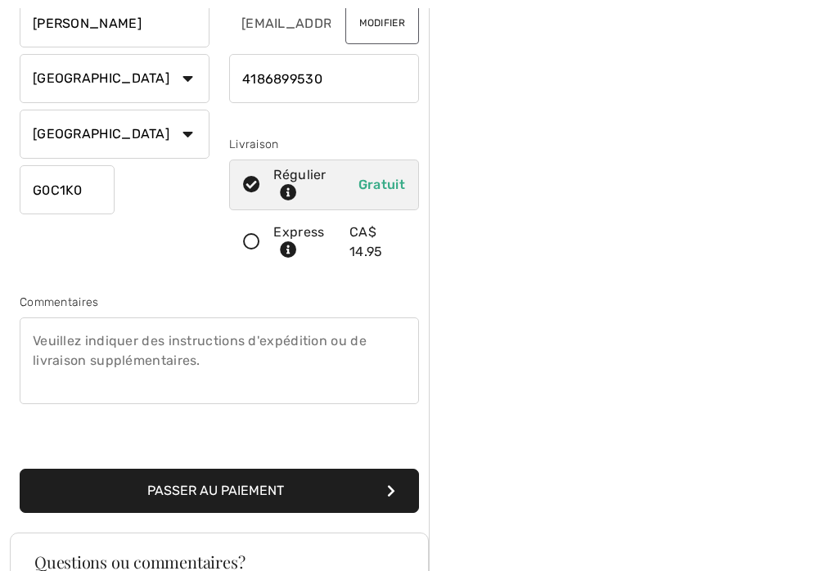
scroll to position [237, 0]
click at [266, 483] on button "Passer au paiement" at bounding box center [219, 491] width 399 height 44
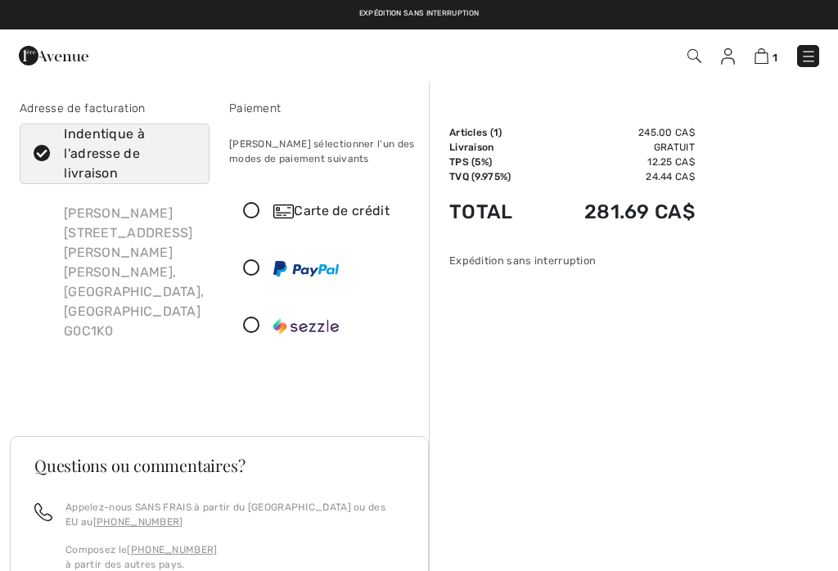
checkbox input "true"
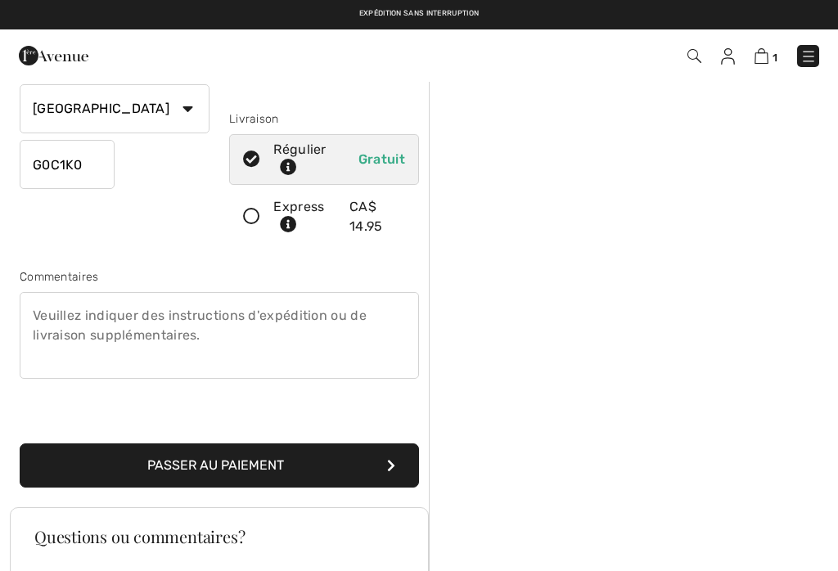
click at [181, 321] on textarea at bounding box center [219, 335] width 399 height 87
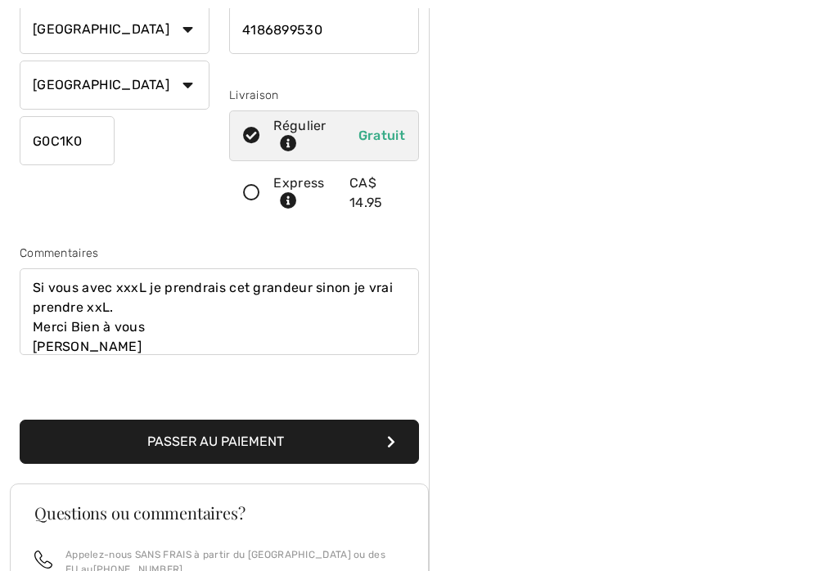
scroll to position [288, 0]
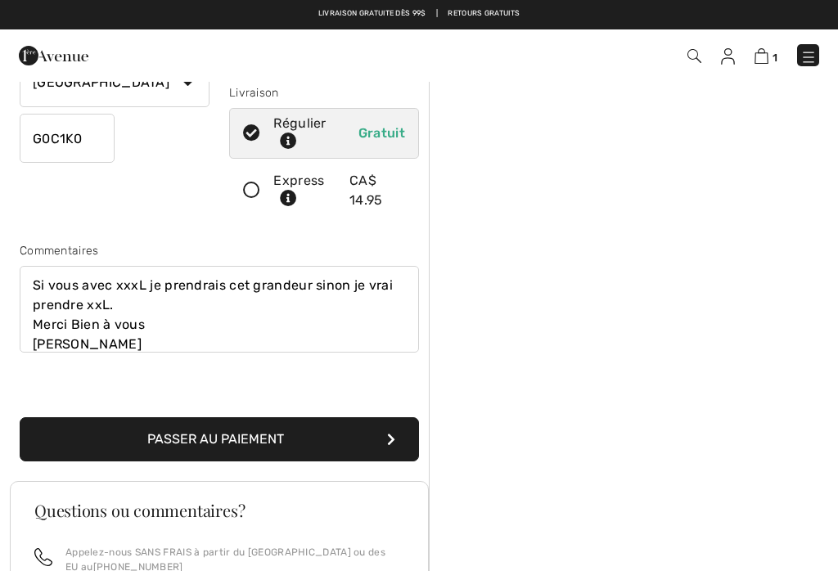
type textarea "Si vous avec xxxL je prendrais cet grandeur sinon je vrai prendre xxL. Merci Bi…"
click at [279, 435] on button "Passer au paiement" at bounding box center [219, 439] width 399 height 44
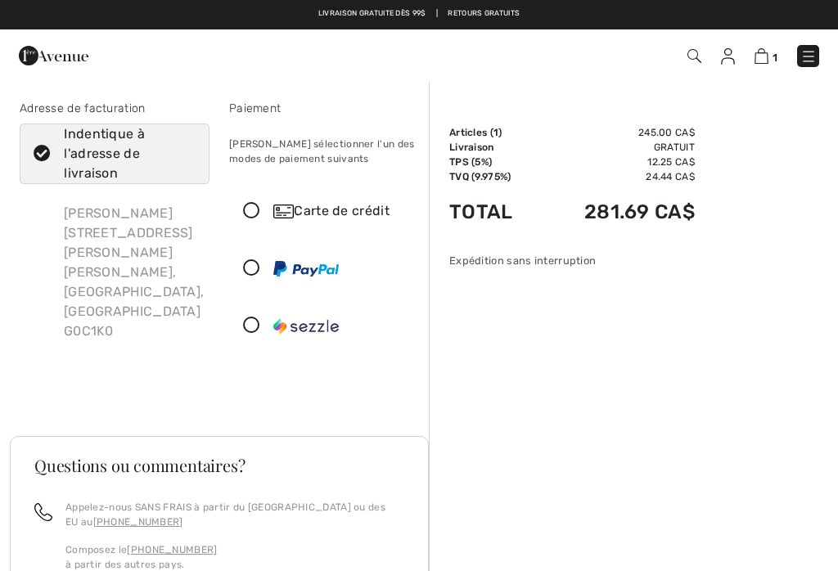
click at [142, 142] on div "Indentique à l'adresse de livraison" at bounding box center [124, 153] width 121 height 59
click at [185, 142] on input "Indentique à l'adresse de livraison" at bounding box center [190, 153] width 11 height 49
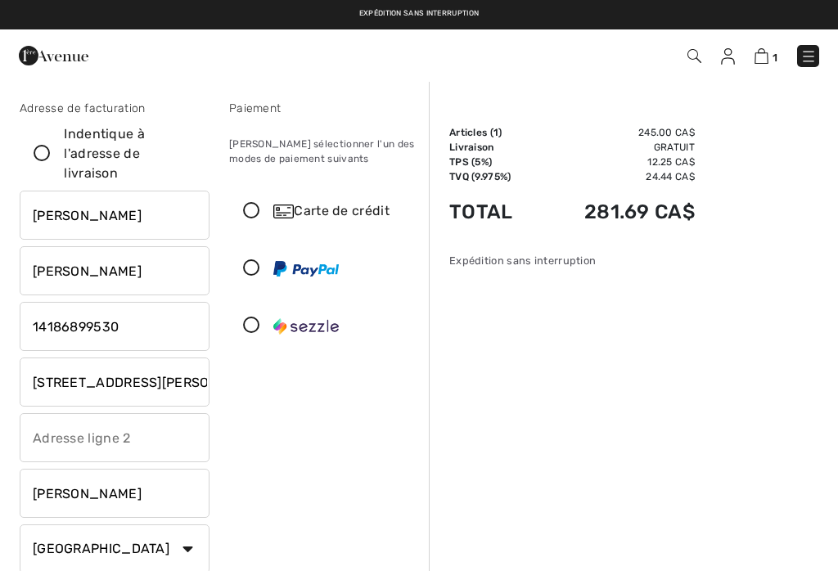
click at [48, 158] on icon at bounding box center [41, 154] width 43 height 17
click at [185, 158] on input "Indentique à l'adresse de livraison" at bounding box center [190, 153] width 11 height 49
checkbox input "true"
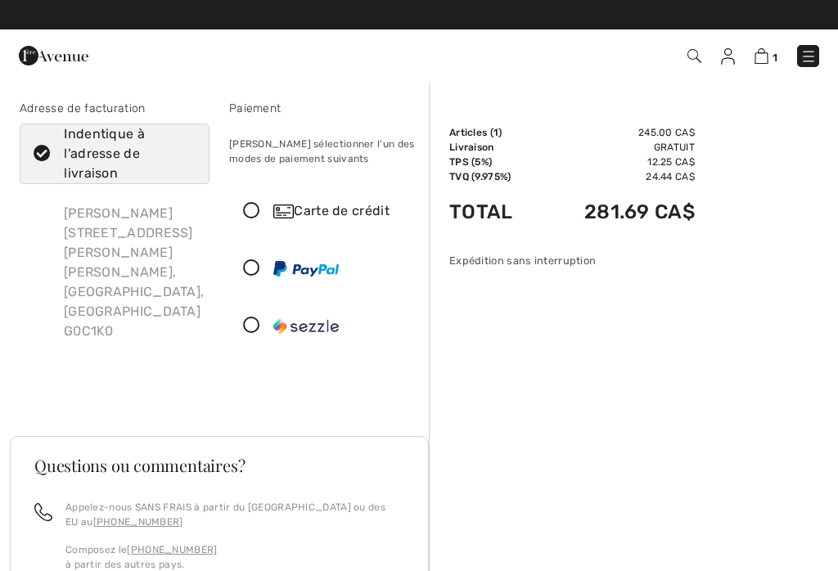
click at [265, 212] on icon at bounding box center [251, 211] width 43 height 17
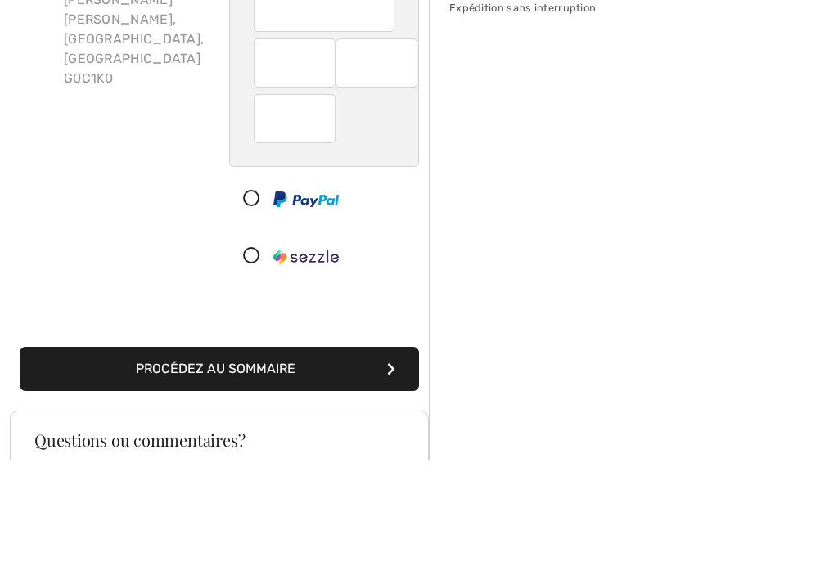
scroll to position [253, 0]
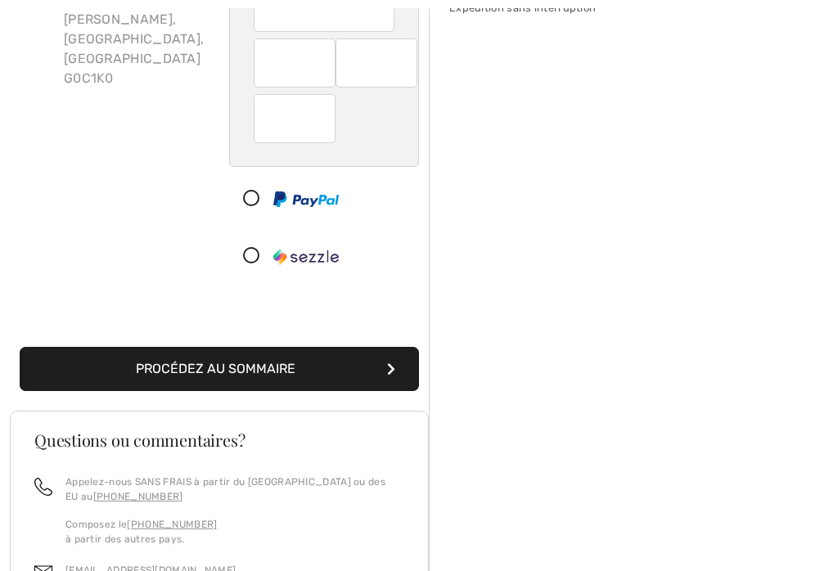
click at [252, 372] on button "Procédez au sommaire" at bounding box center [219, 369] width 399 height 44
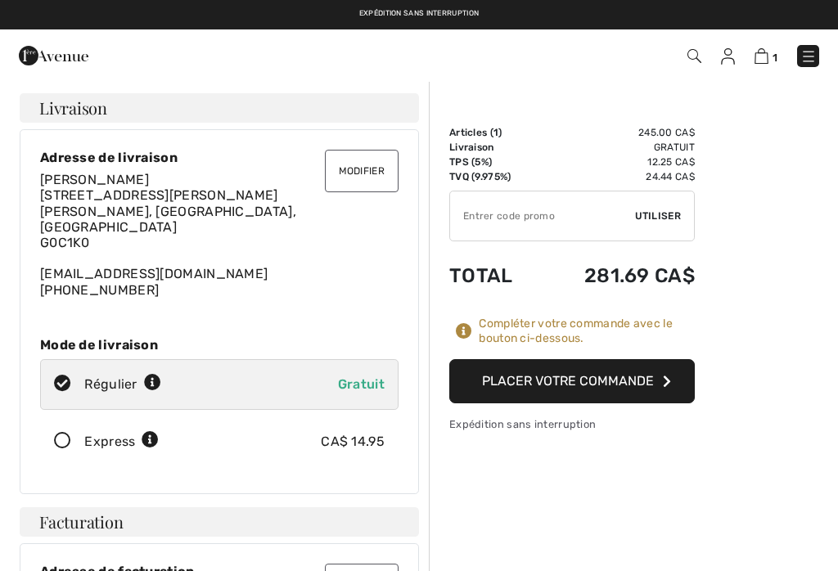
click at [609, 384] on button "Placer votre commande" at bounding box center [572, 381] width 246 height 44
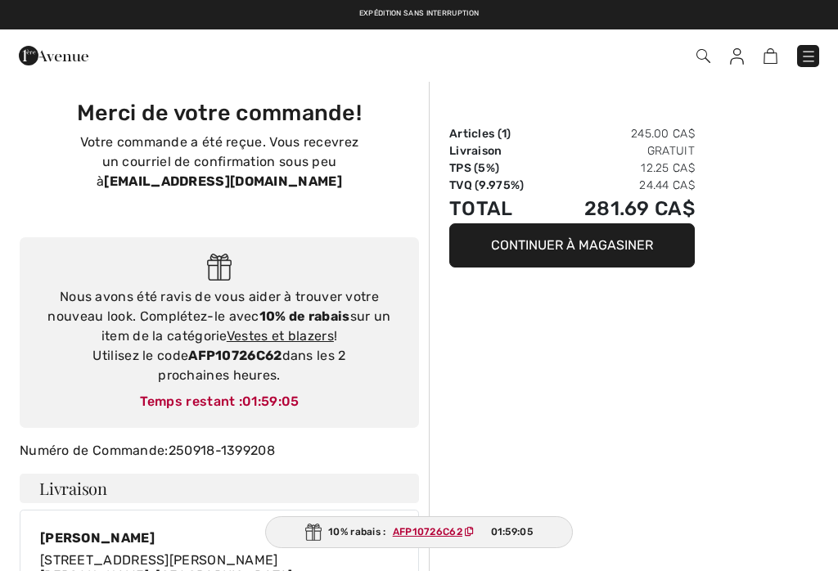
checkbox input "true"
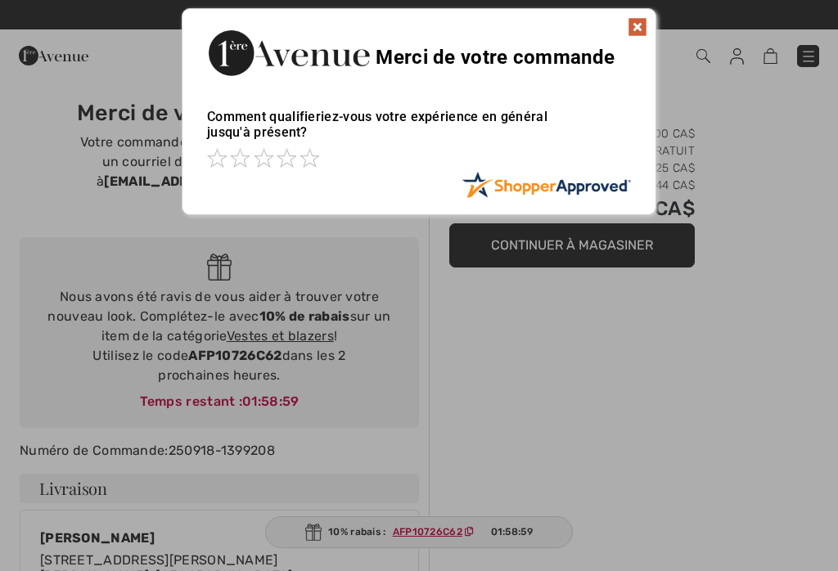
click at [782, 171] on div "Sorry! Something went wrong. Close Merci de votre commande Comment qualifieriez…" at bounding box center [419, 111] width 838 height 223
click at [640, 33] on img at bounding box center [638, 27] width 20 height 20
